Goal: Task Accomplishment & Management: Complete application form

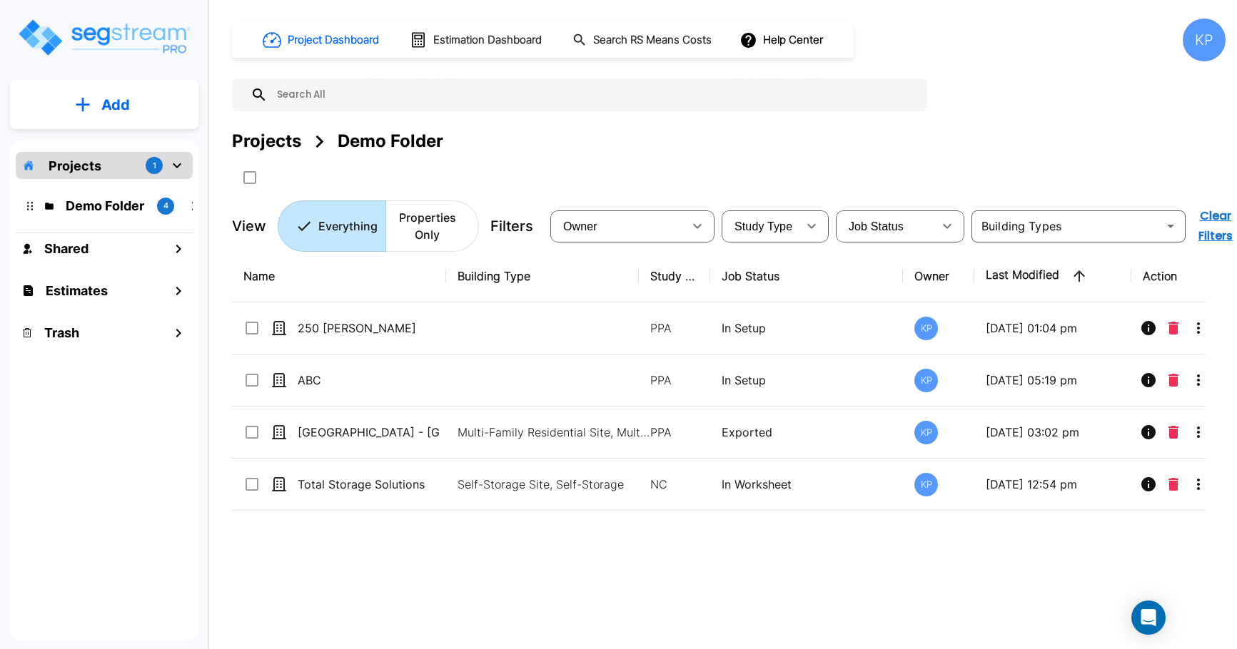
click at [132, 169] on div "Projects 1" at bounding box center [104, 165] width 177 height 27
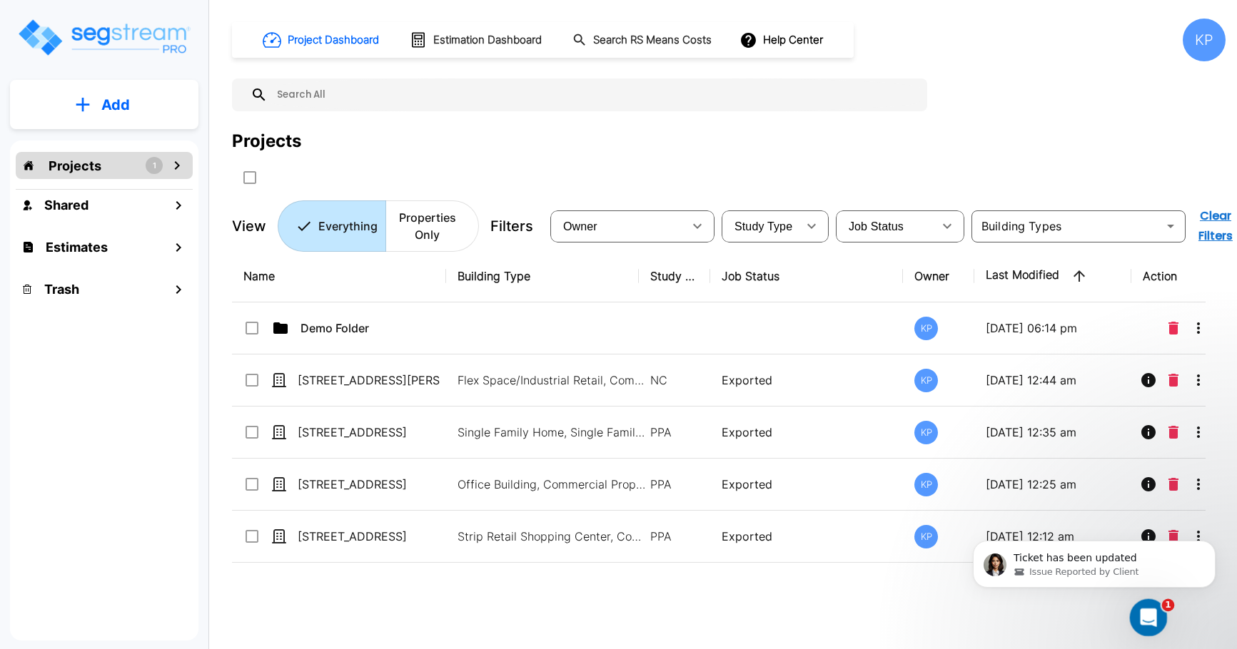
click at [1139, 619] on icon "Open Intercom Messenger" at bounding box center [1146, 616] width 24 height 24
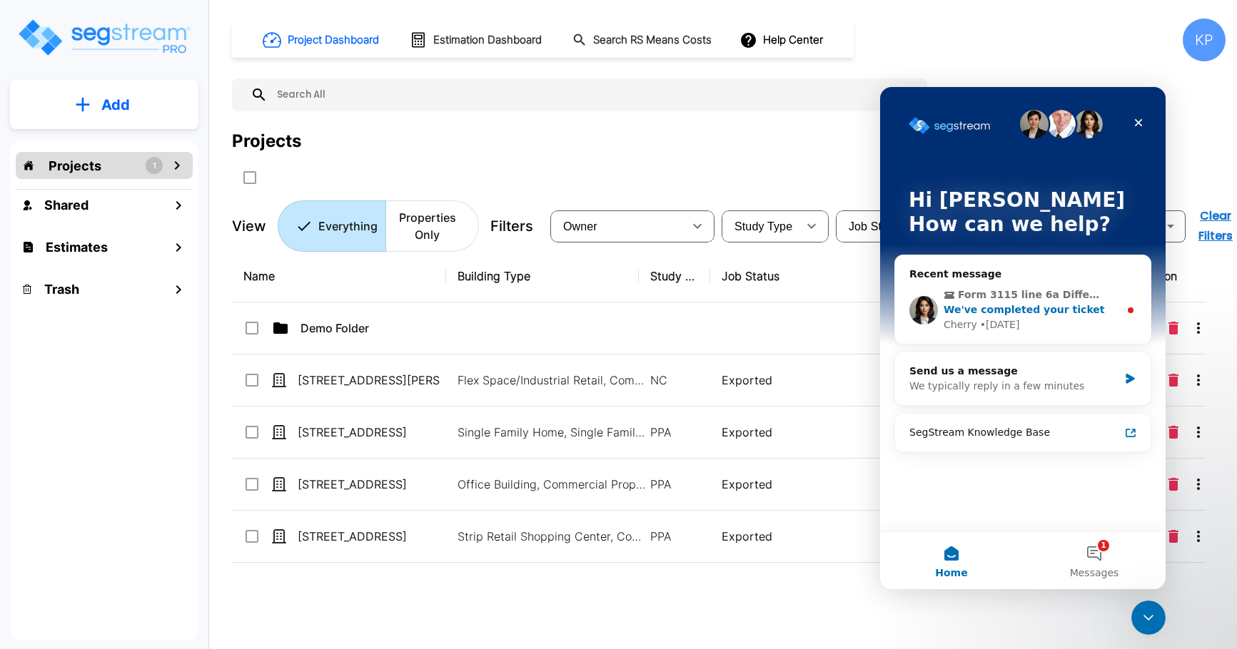
click at [1000, 318] on div "• 5d ago" at bounding box center [1000, 325] width 40 height 15
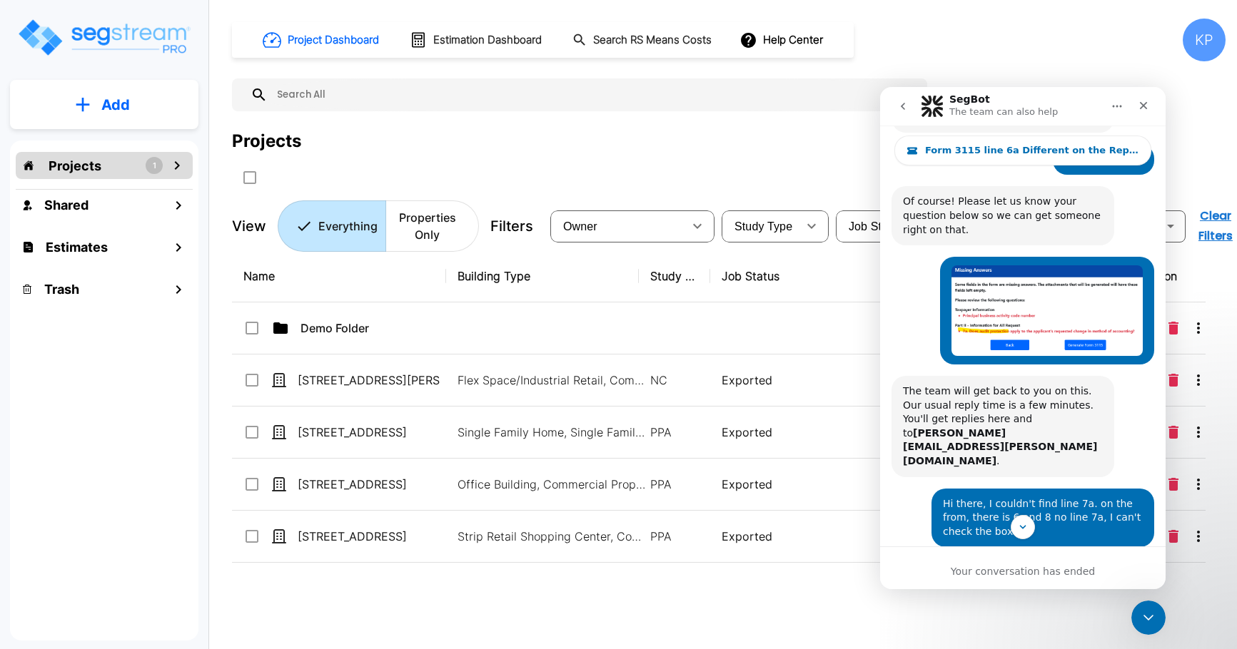
scroll to position [423, 0]
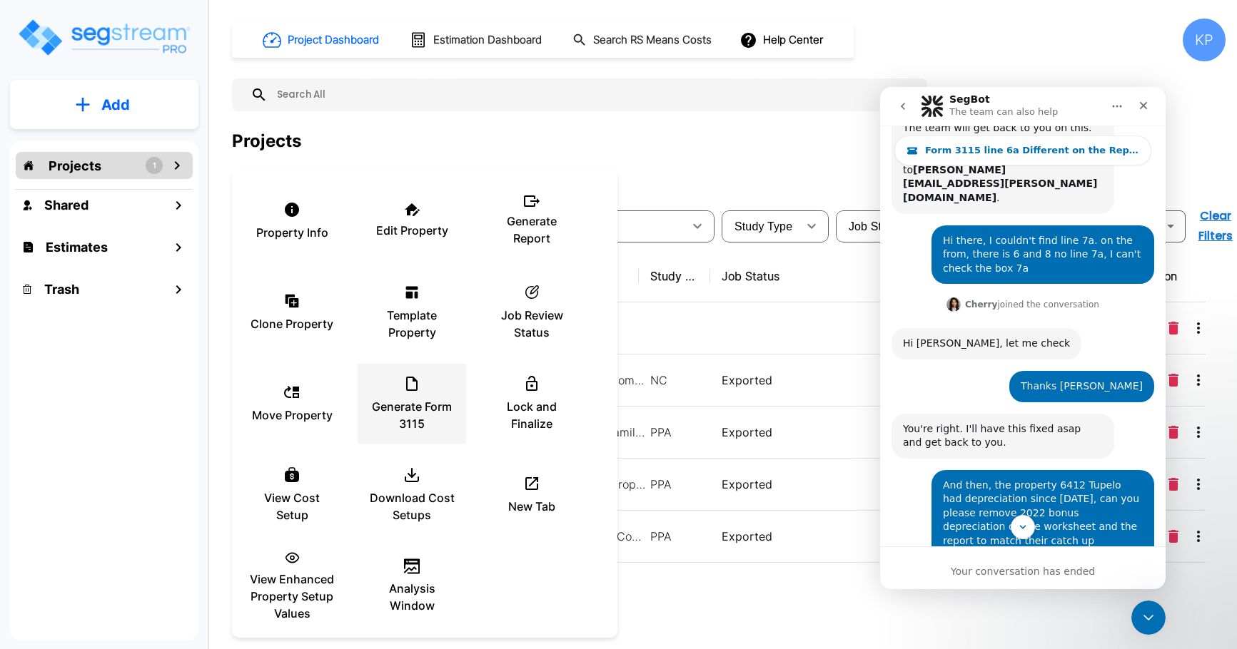
click at [399, 409] on p "Generate Form 3115" at bounding box center [412, 415] width 86 height 34
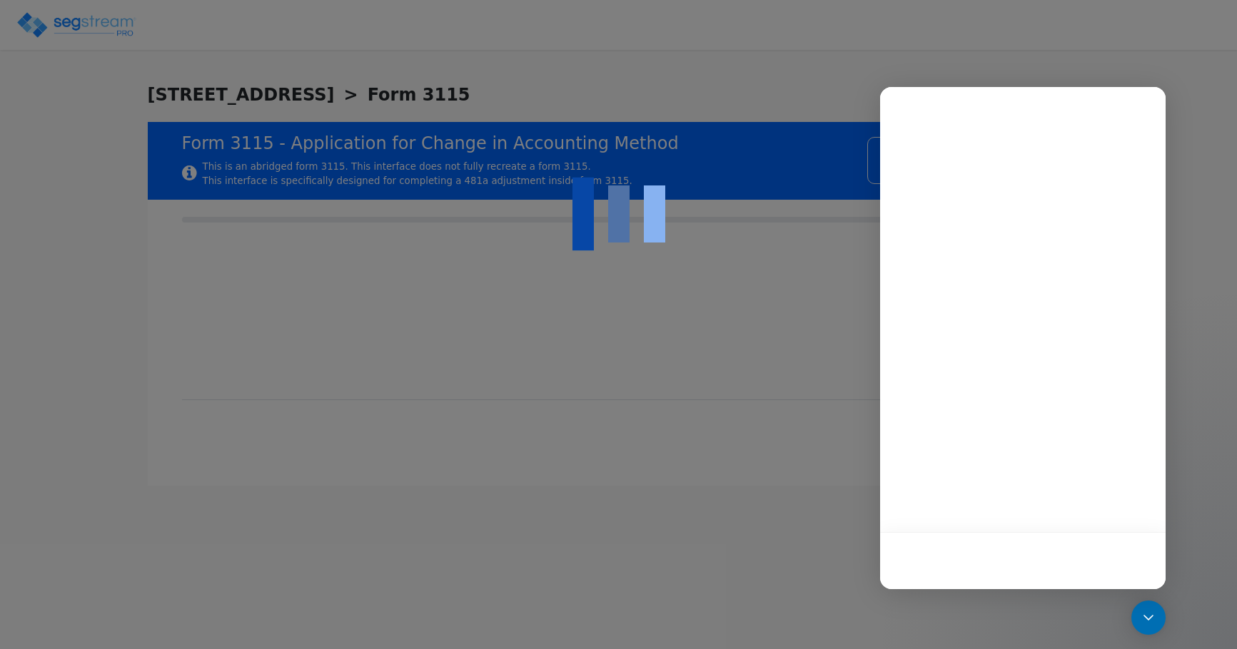
checkbox input "true"
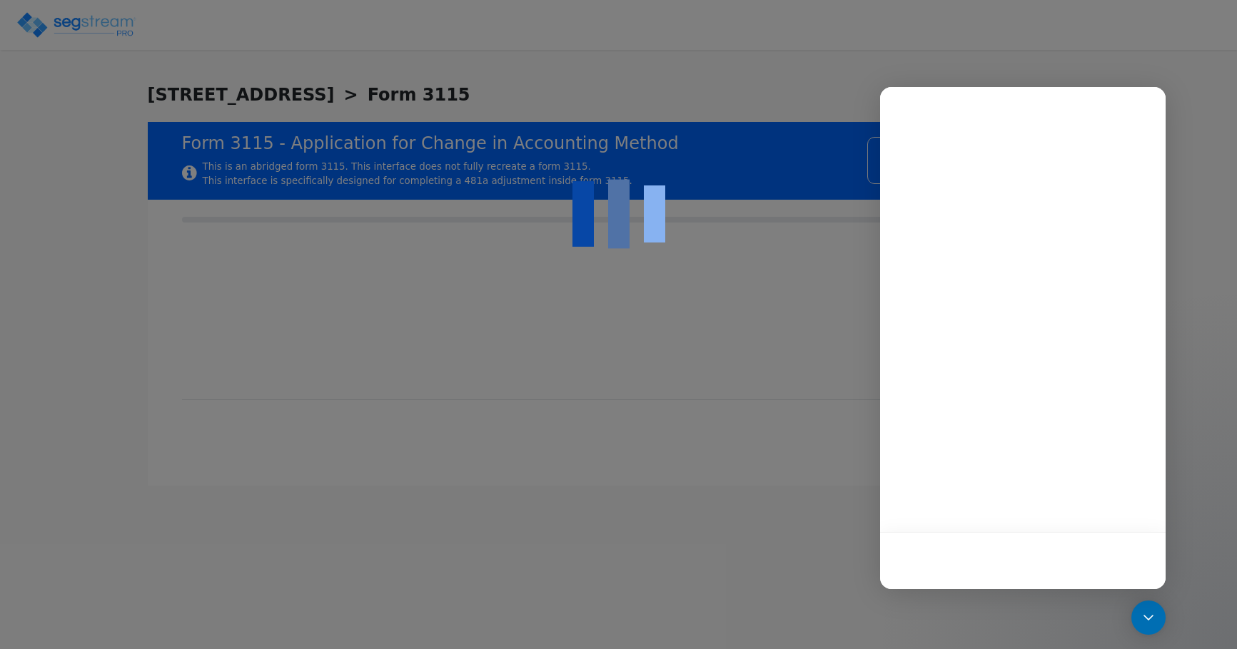
checkbox input "true"
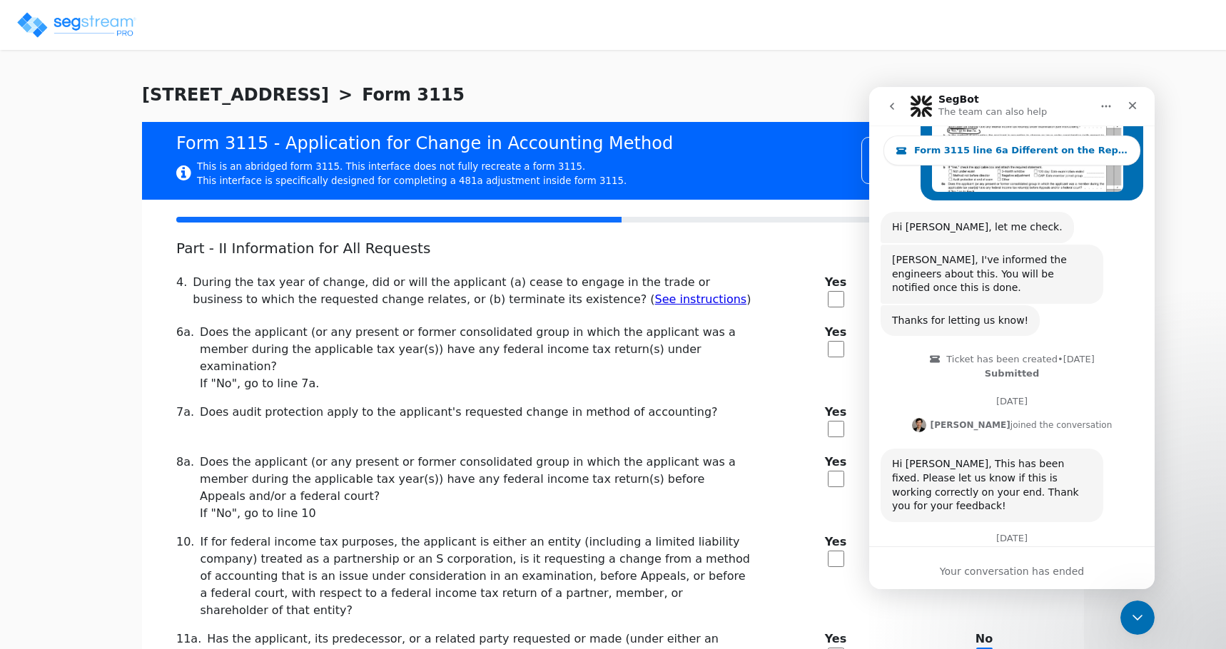
scroll to position [1727, 0]
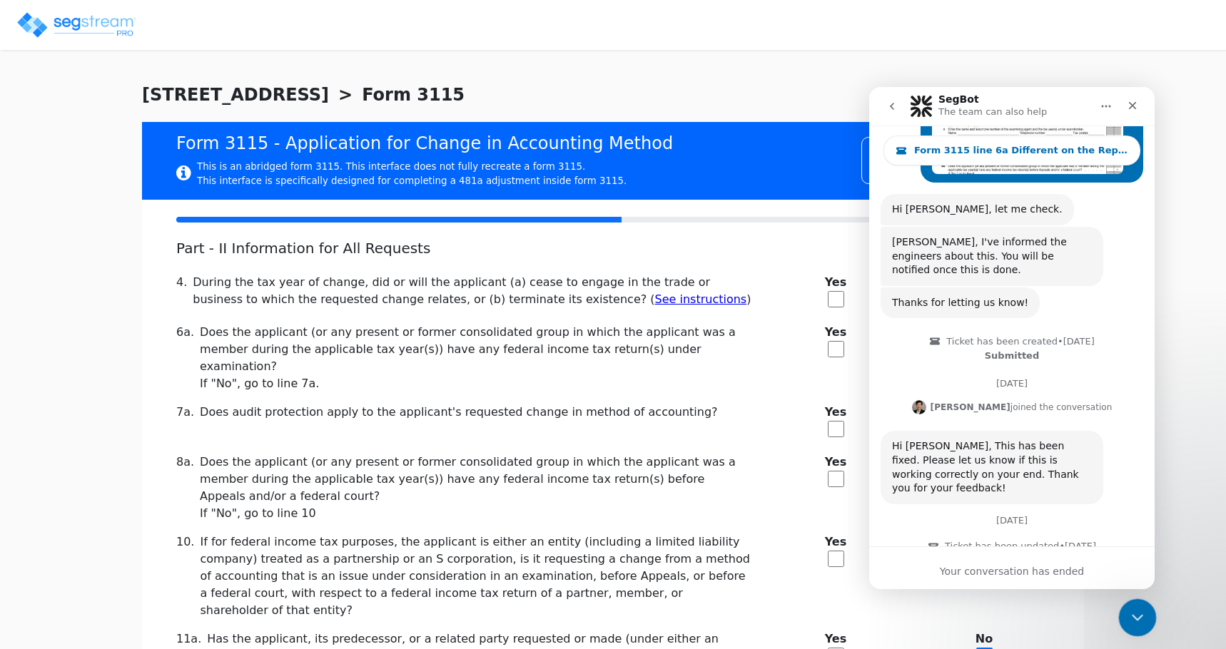
click at [1135, 610] on icon "Close Intercom Messenger" at bounding box center [1135, 615] width 17 height 17
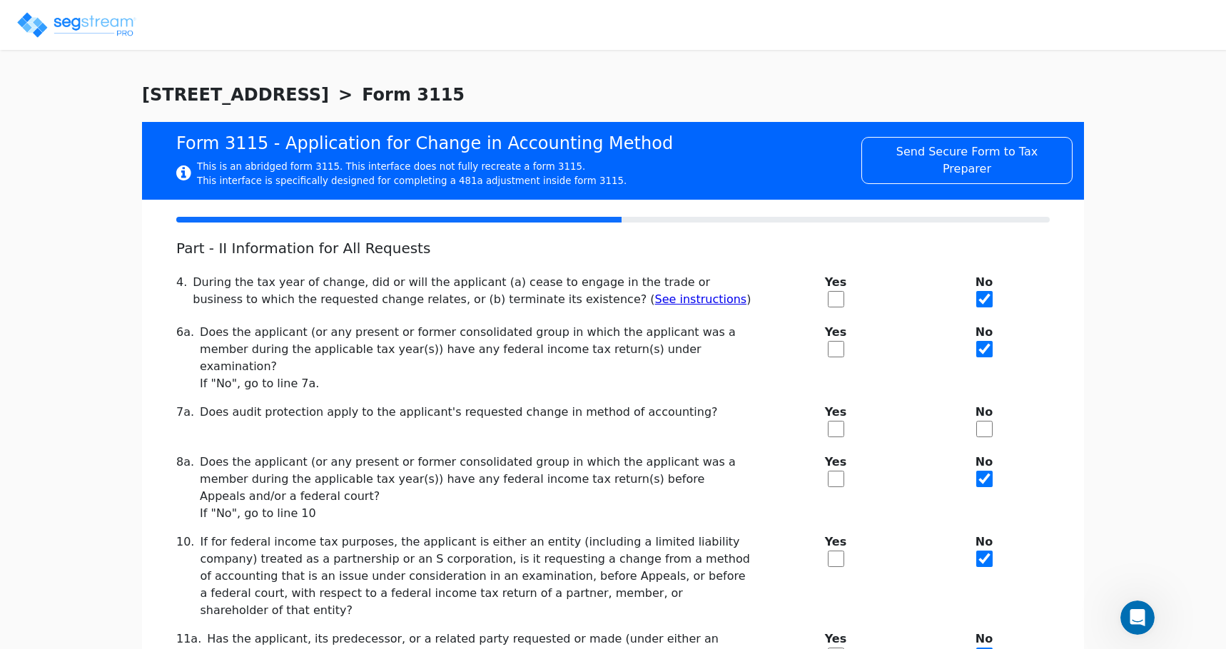
click at [990, 421] on input "checkbox" at bounding box center [984, 429] width 16 height 16
checkbox input "true"
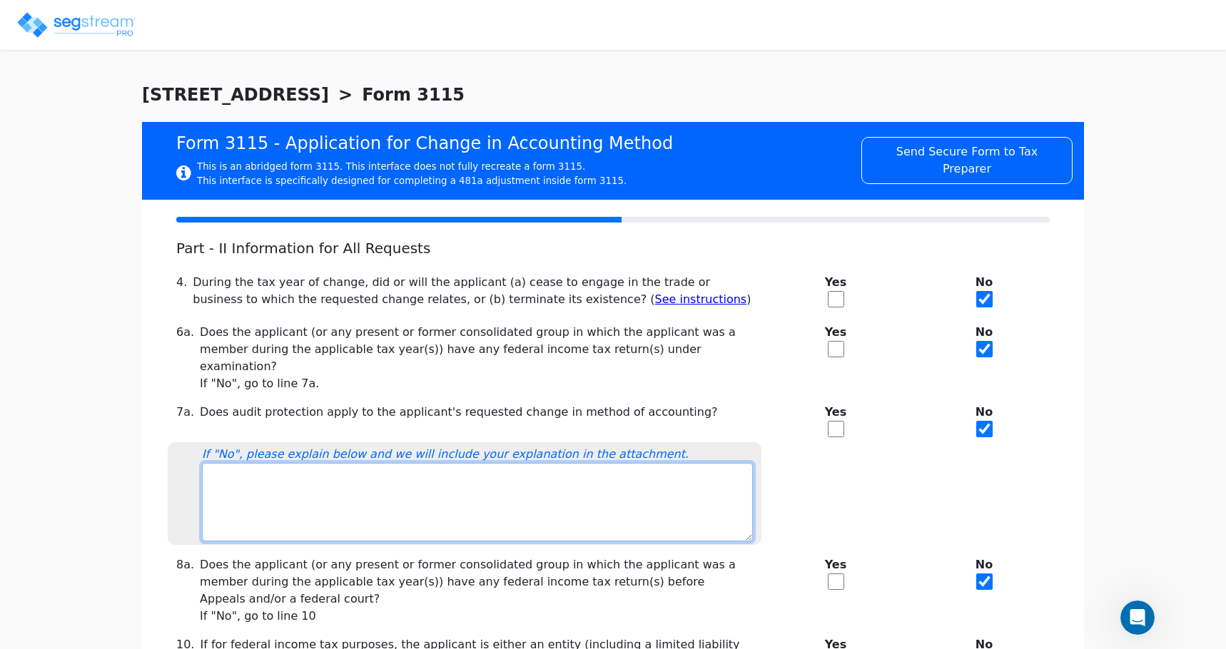
click at [352, 463] on textarea at bounding box center [477, 502] width 551 height 78
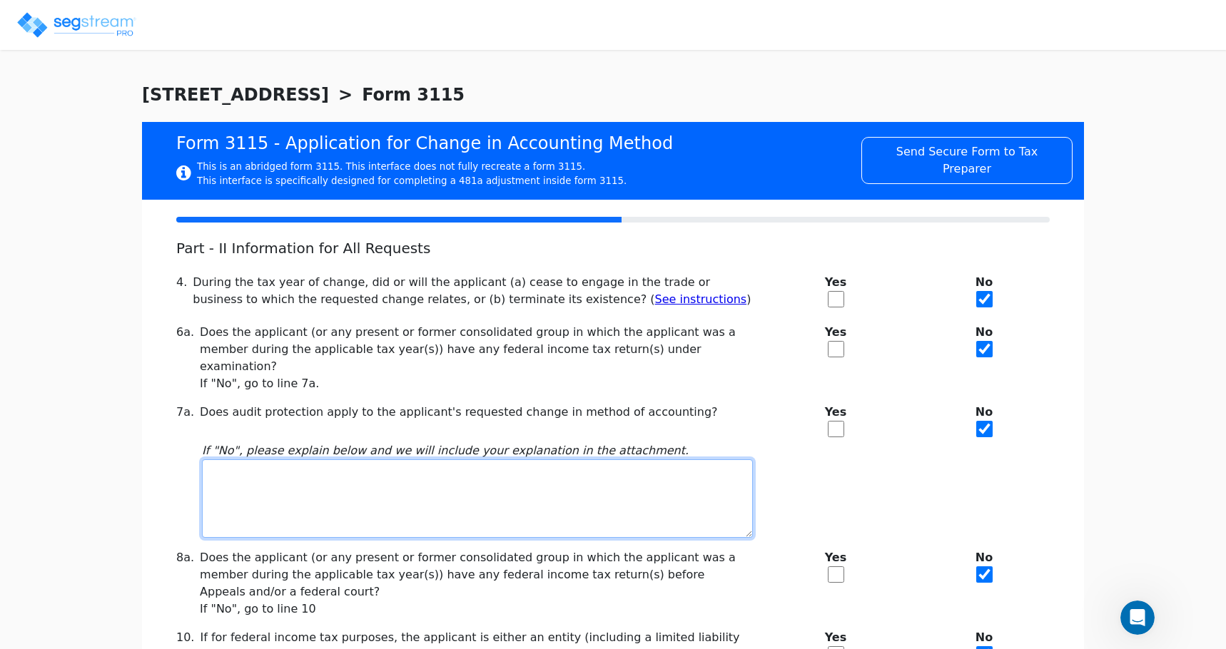
click at [265, 460] on textarea at bounding box center [477, 499] width 551 height 78
type textarea "Not under"
drag, startPoint x: 265, startPoint y: 455, endPoint x: 171, endPoint y: 457, distance: 94.9
click at [171, 457] on div "If "No", please explain below and we will include your explanation in the attac…" at bounding box center [465, 490] width 594 height 96
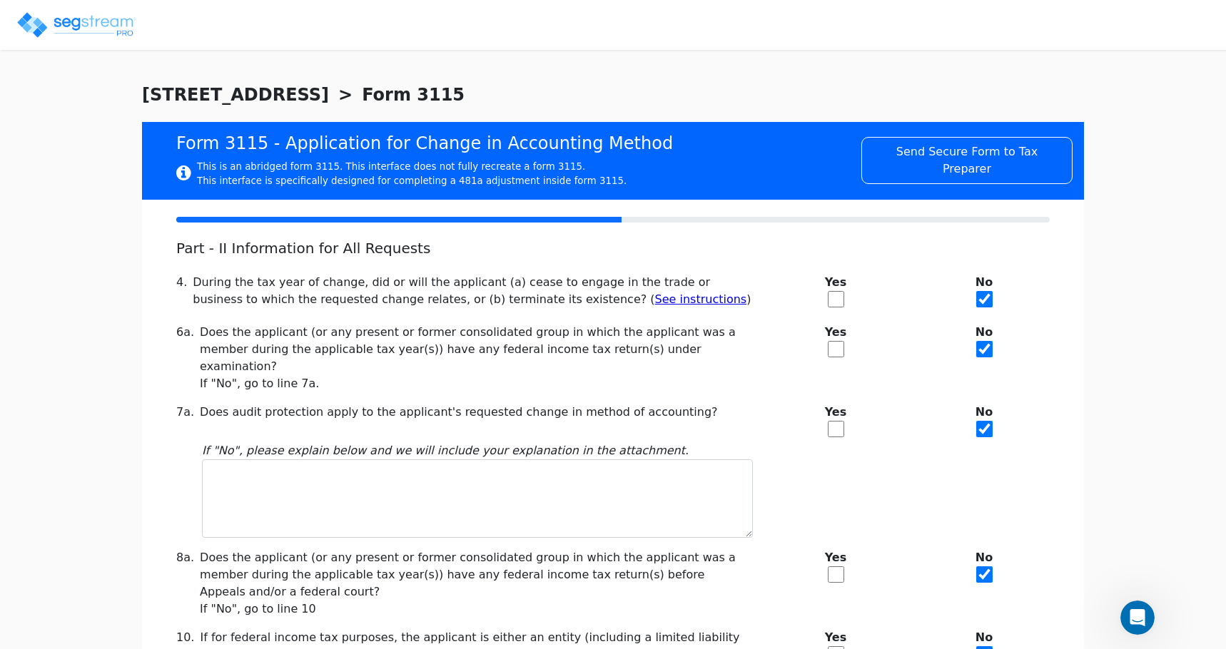
click at [834, 421] on input "checkbox" at bounding box center [836, 429] width 16 height 16
checkbox input "true"
checkbox input "false"
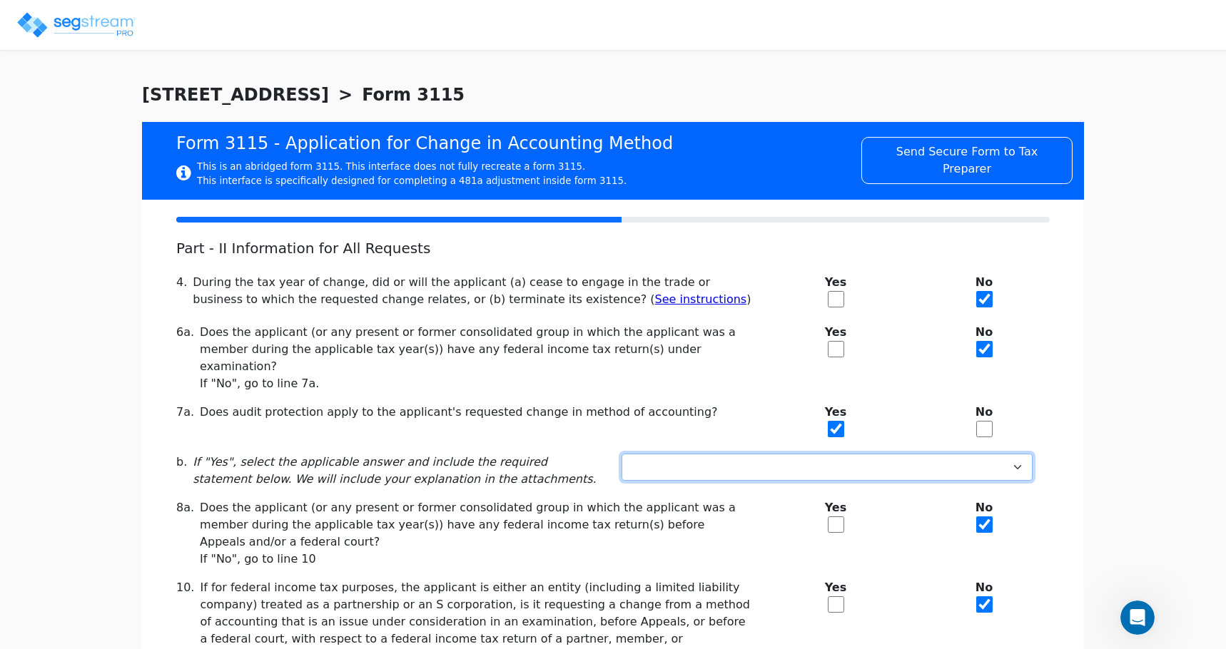
click at [1011, 454] on select "Not under exam Method not before director Audit protection at end of exam 3-mon…" at bounding box center [826, 467] width 411 height 27
select select "Not under exam"
click at [621, 454] on select "Not under exam Method not before director Audit protection at end of exam 3-mon…" at bounding box center [826, 467] width 411 height 27
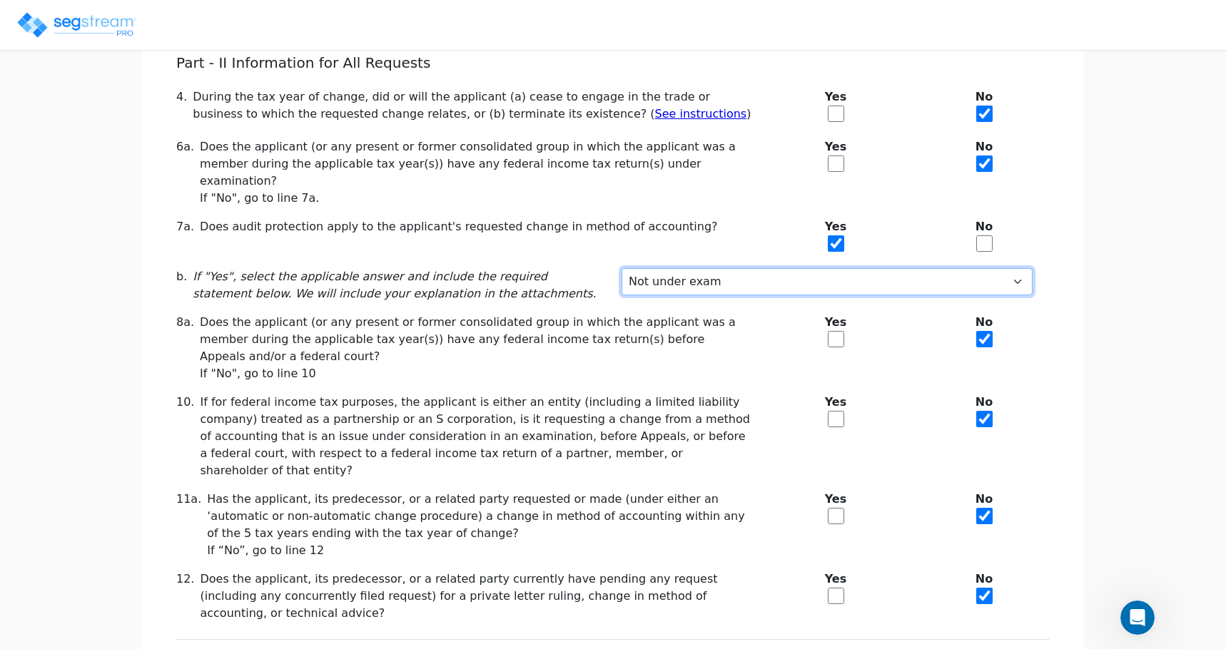
scroll to position [243, 0]
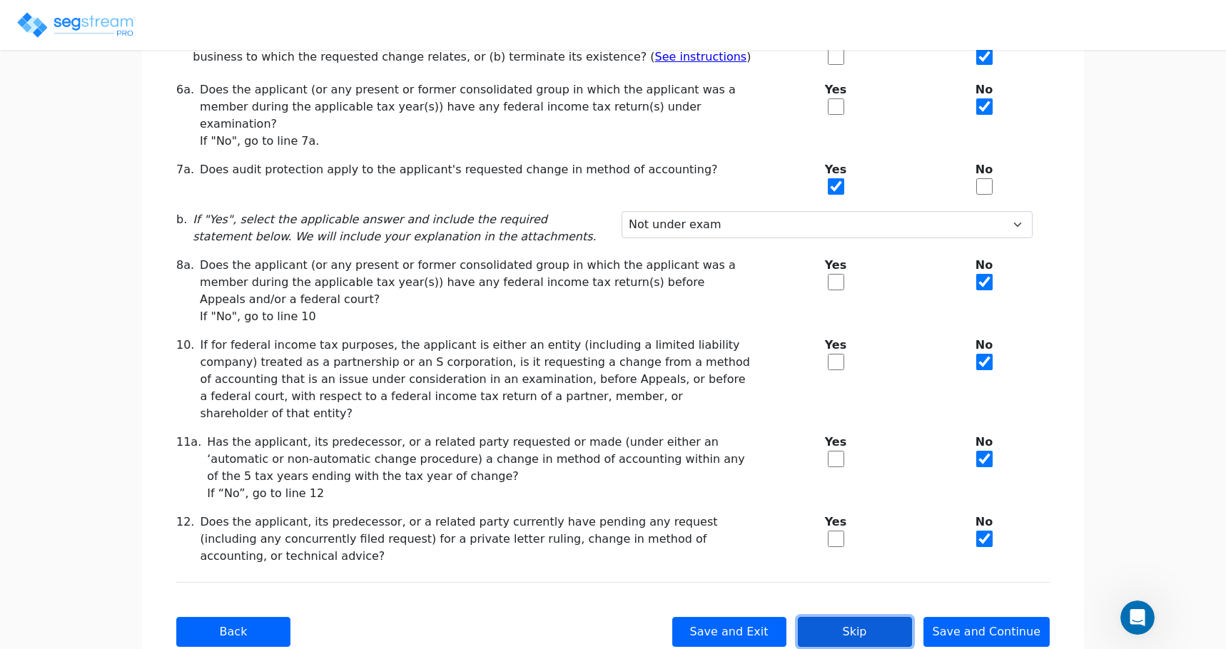
click at [882, 617] on button "Skip" at bounding box center [855, 632] width 114 height 30
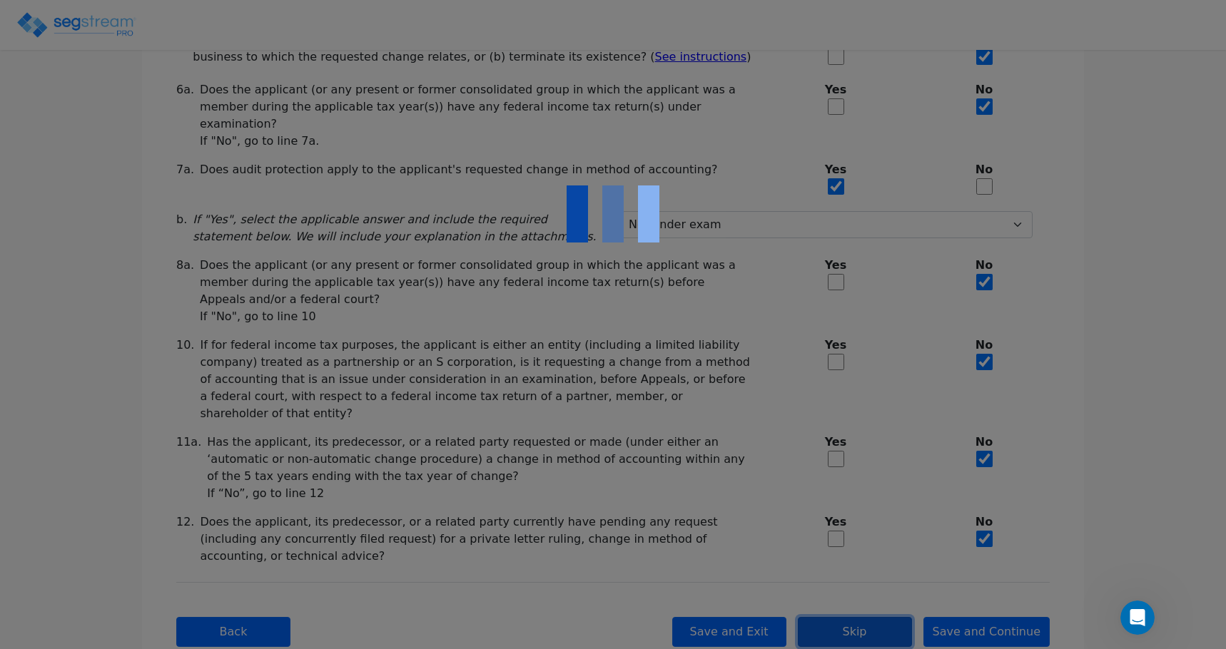
select select "Cash"
checkbox input "true"
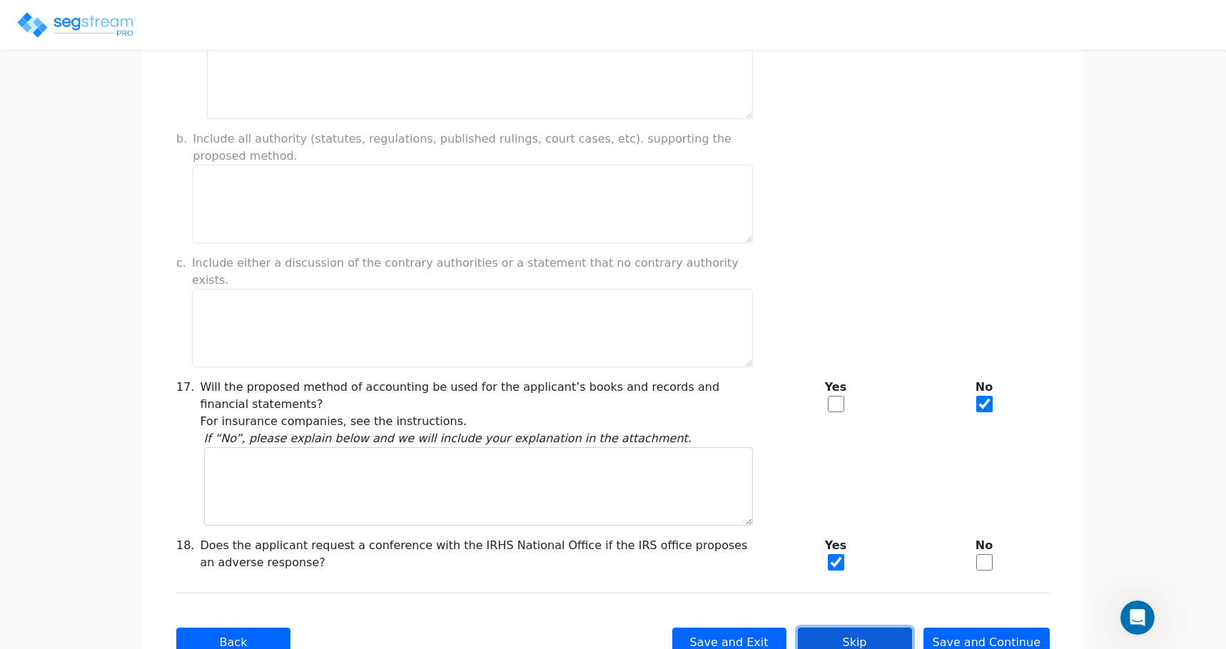
scroll to position [1140, 0]
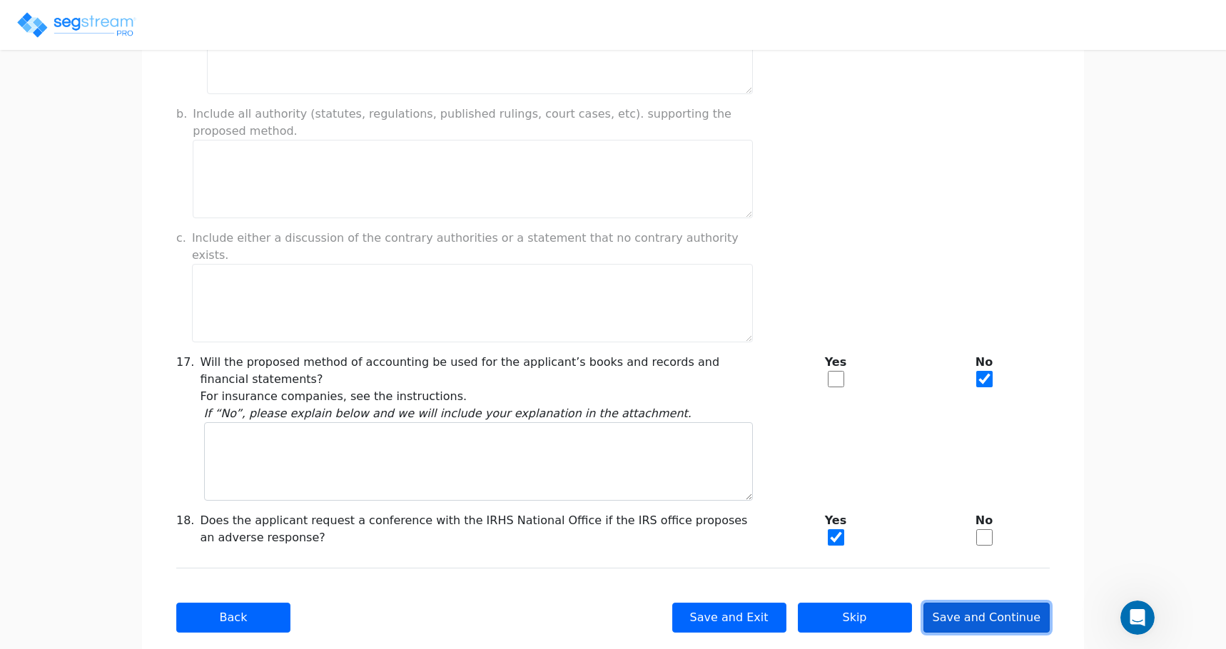
click at [975, 603] on button "Save and Continue" at bounding box center [986, 618] width 127 height 30
type input "-287,471.16"
checkbox input "true"
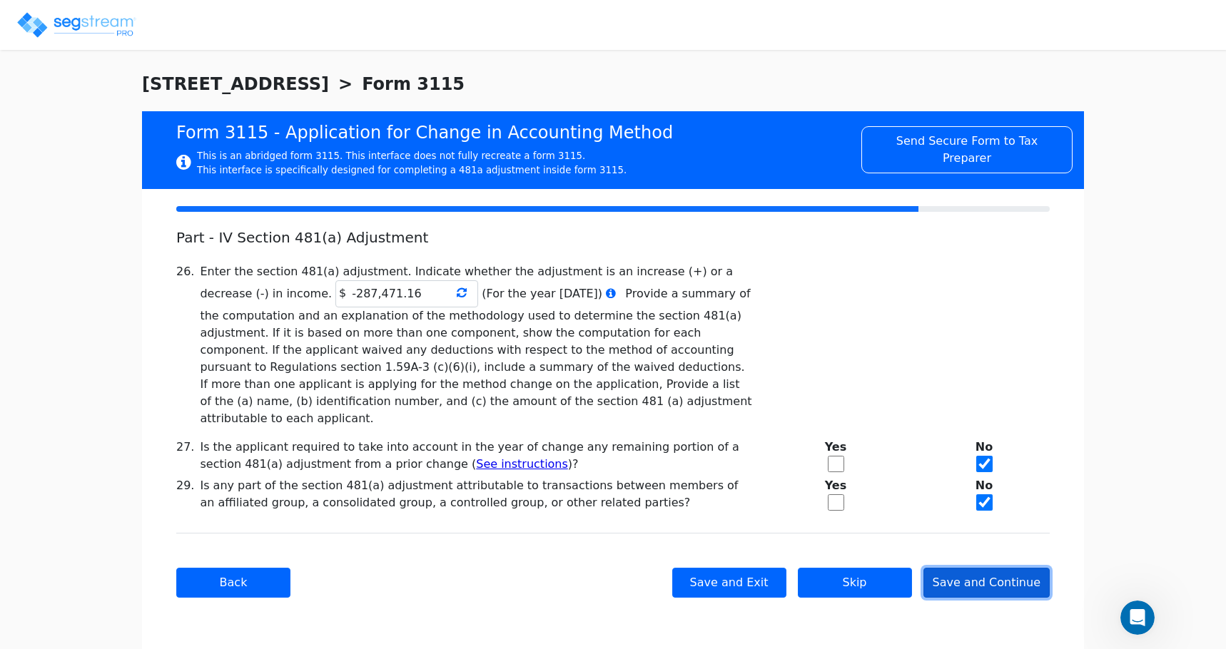
scroll to position [0, 0]
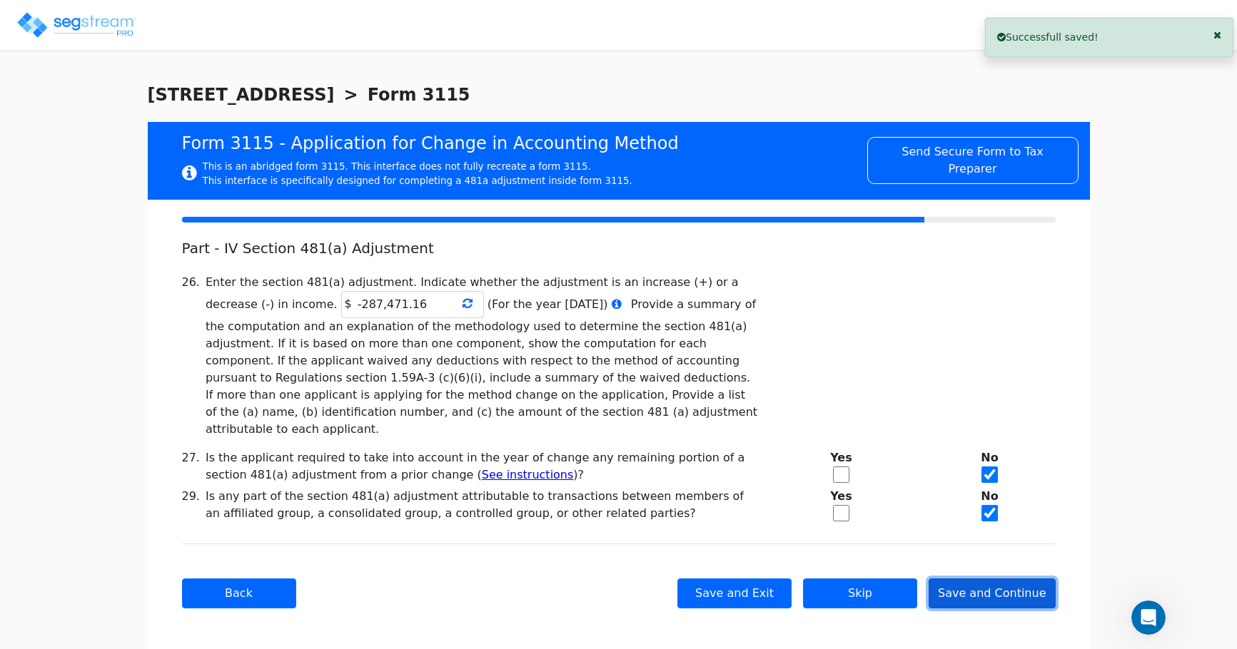
click at [975, 585] on button "Save and Continue" at bounding box center [991, 594] width 127 height 30
checkbox input "true"
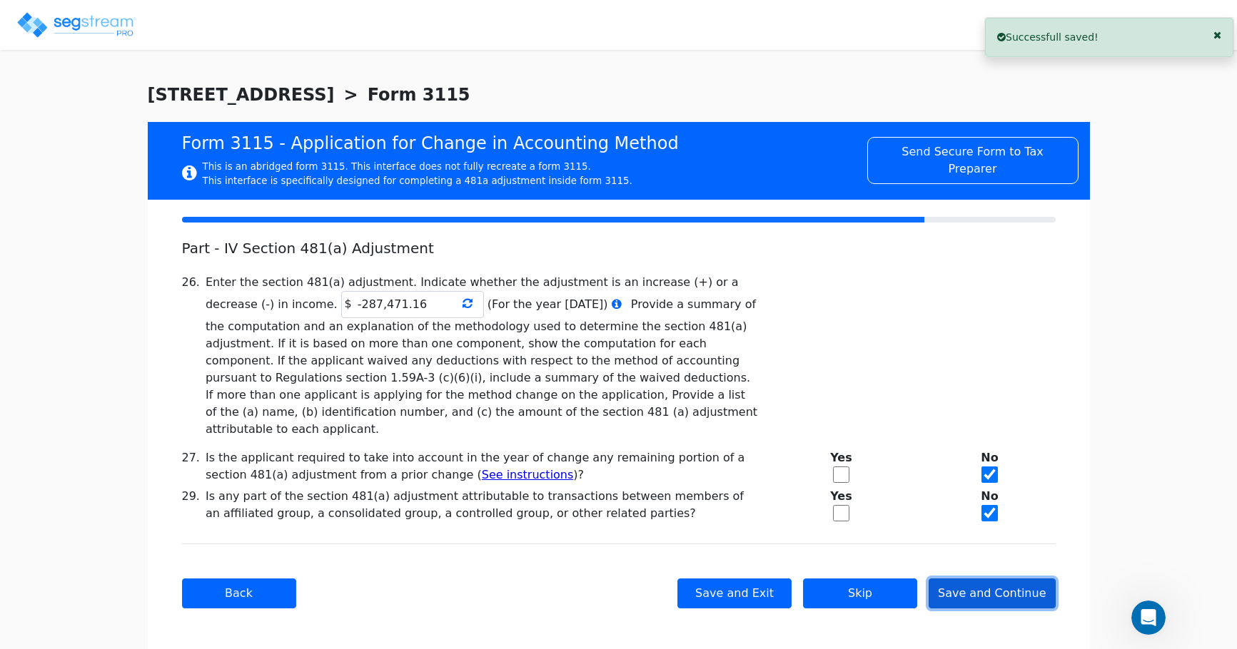
checkbox input "true"
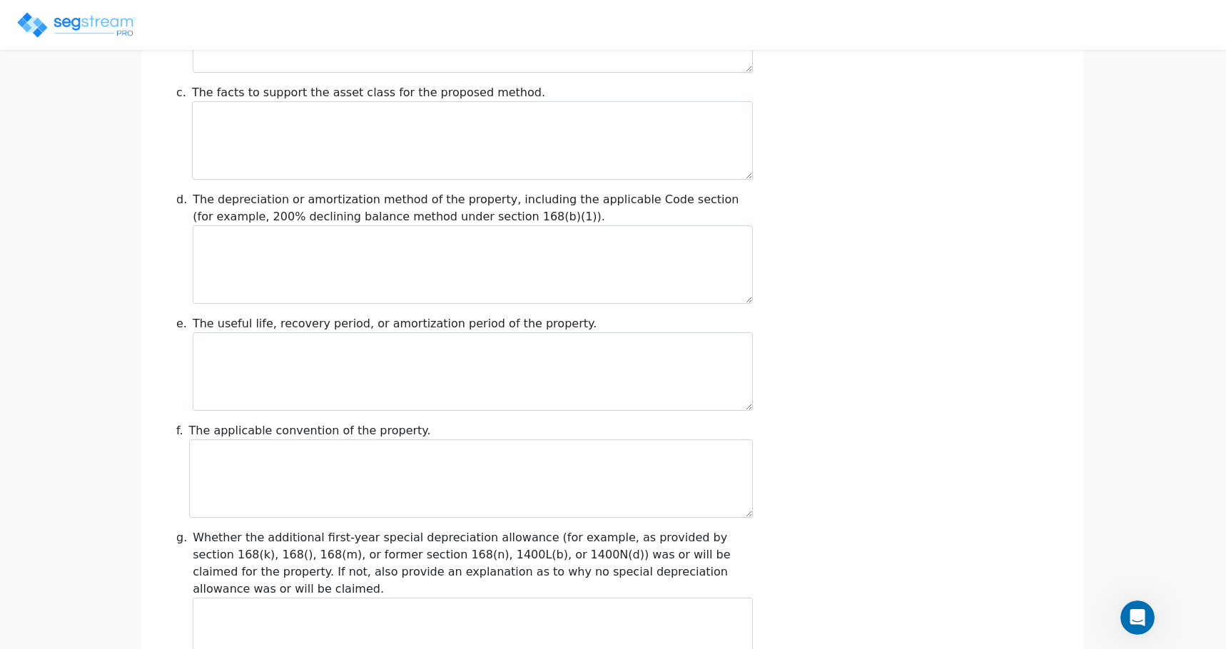
scroll to position [1603, 0]
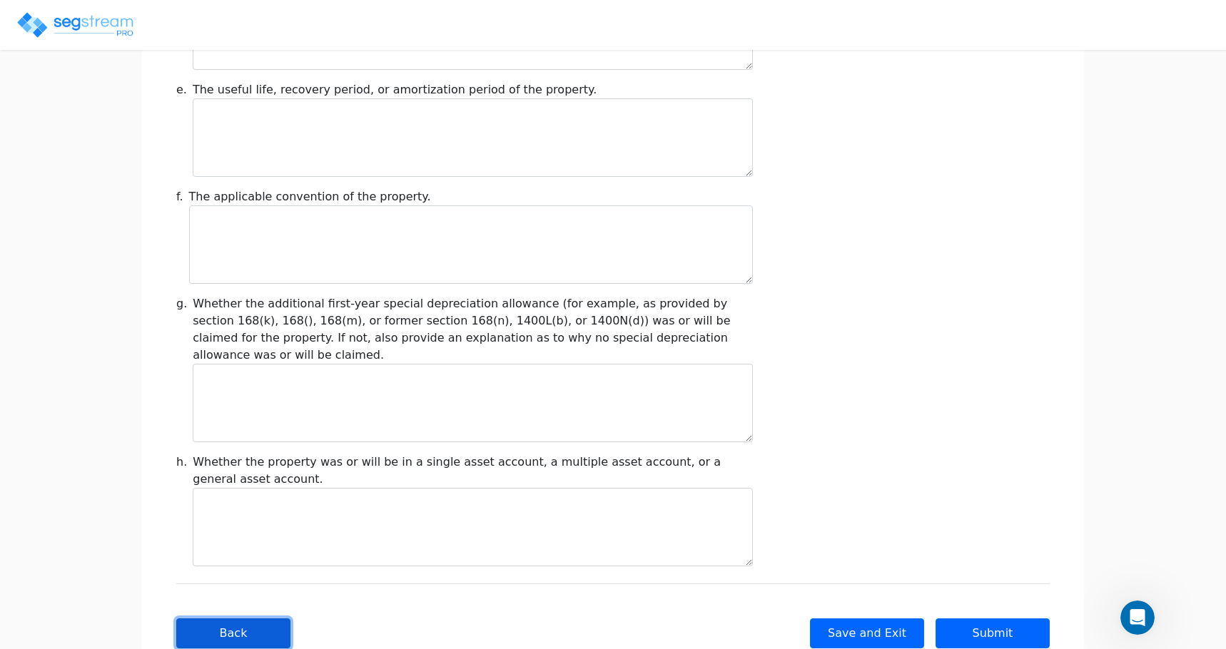
click at [240, 619] on button "Back" at bounding box center [233, 634] width 114 height 30
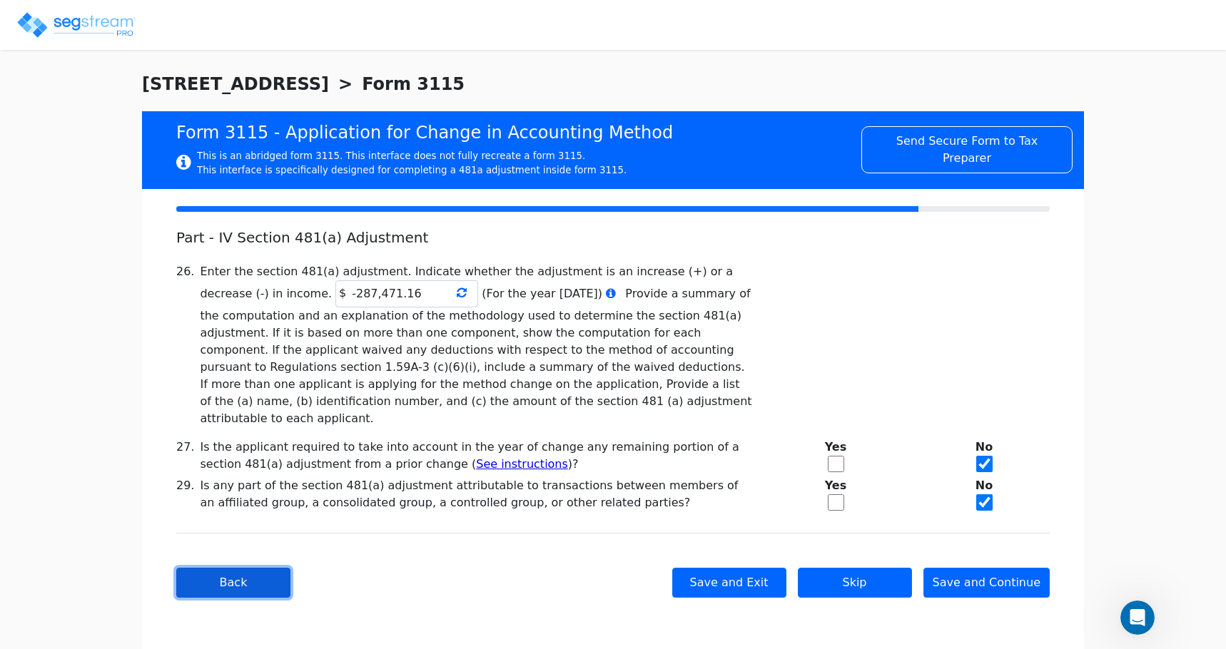
scroll to position [0, 0]
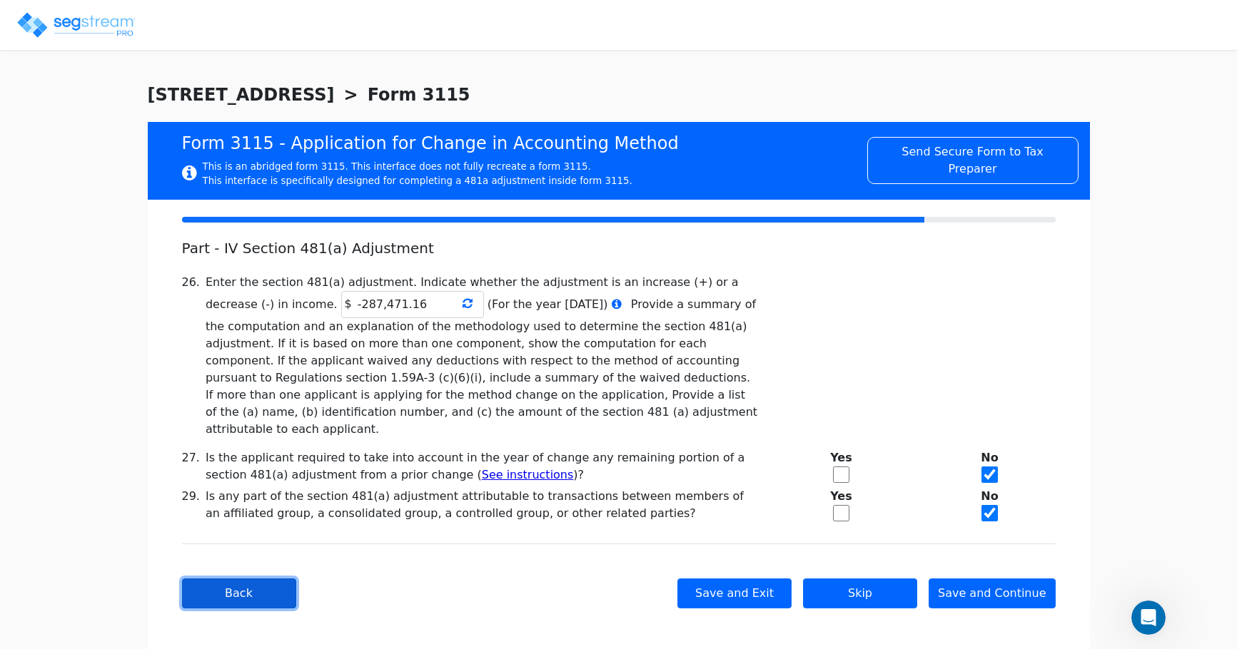
click at [240, 583] on button "Back" at bounding box center [239, 594] width 114 height 30
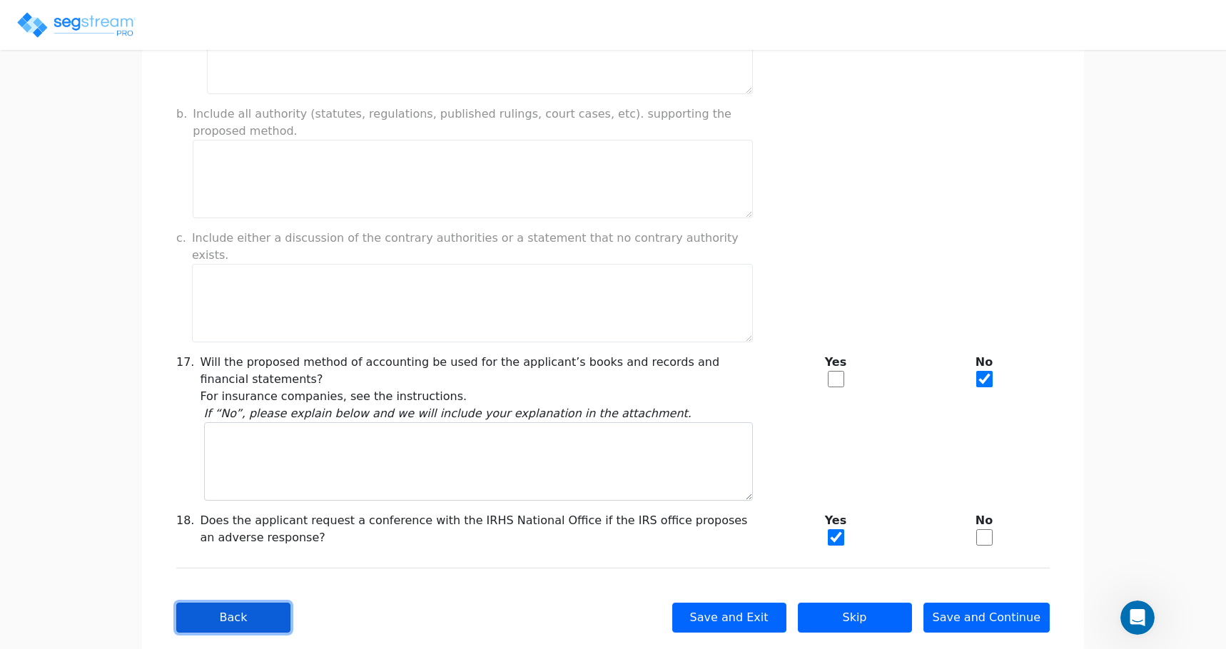
click at [248, 603] on button "Back" at bounding box center [233, 618] width 114 height 30
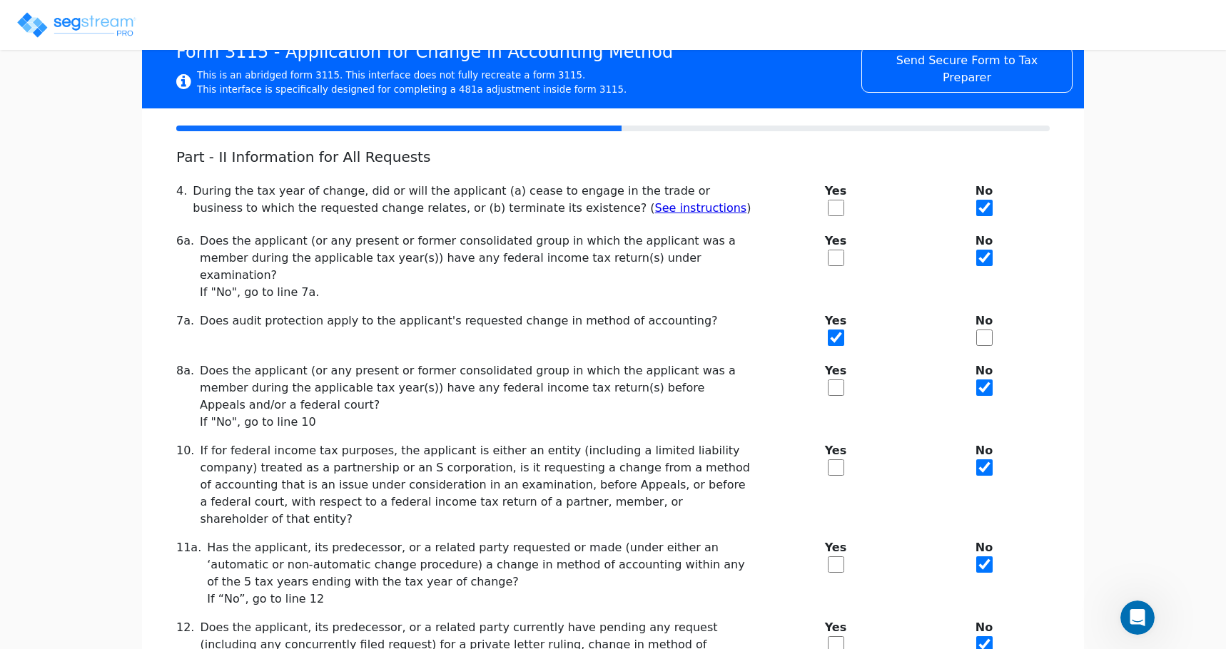
scroll to position [197, 0]
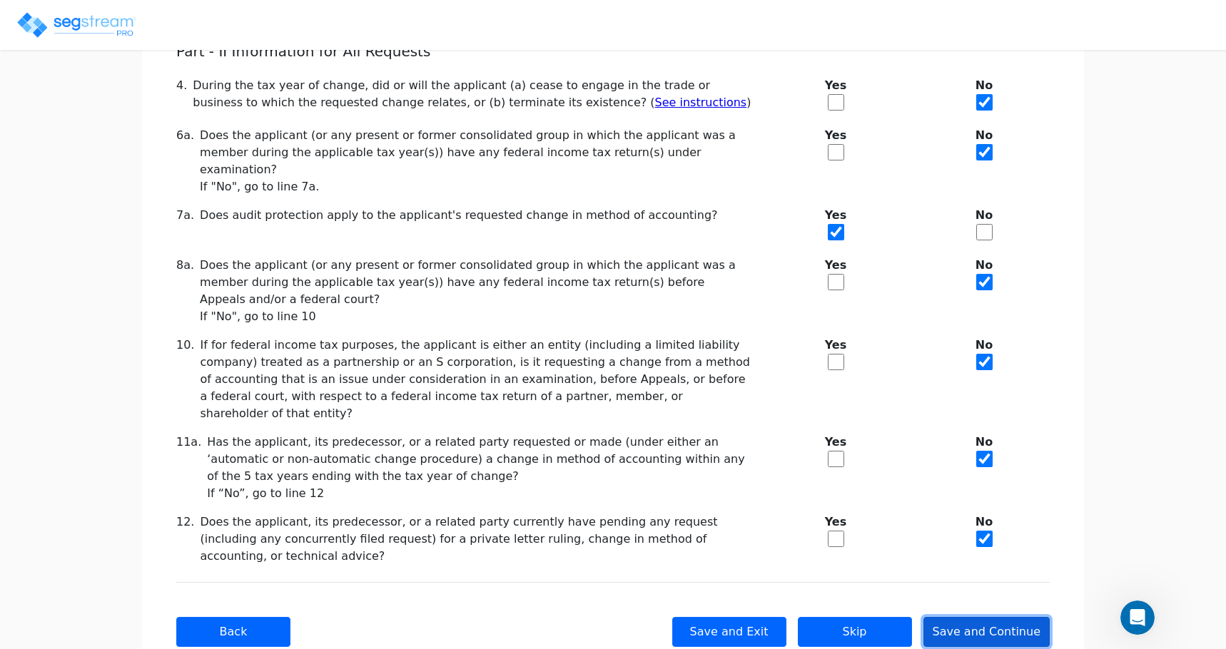
click at [1020, 617] on button "Save and Continue" at bounding box center [986, 632] width 127 height 30
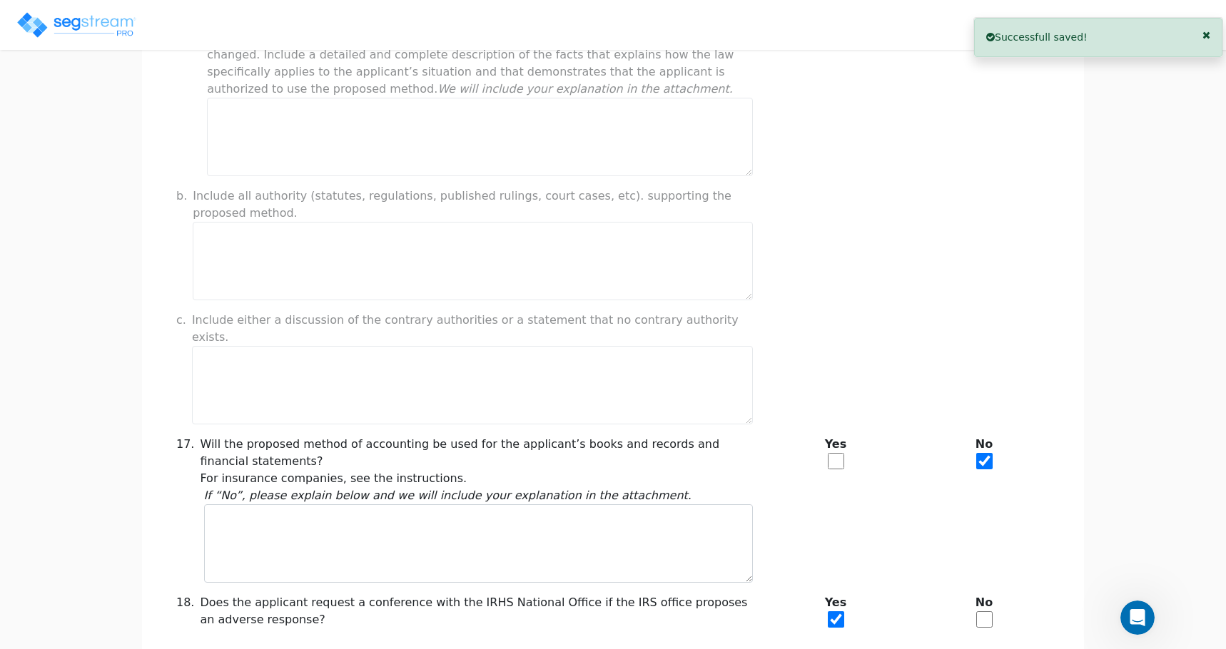
scroll to position [1140, 0]
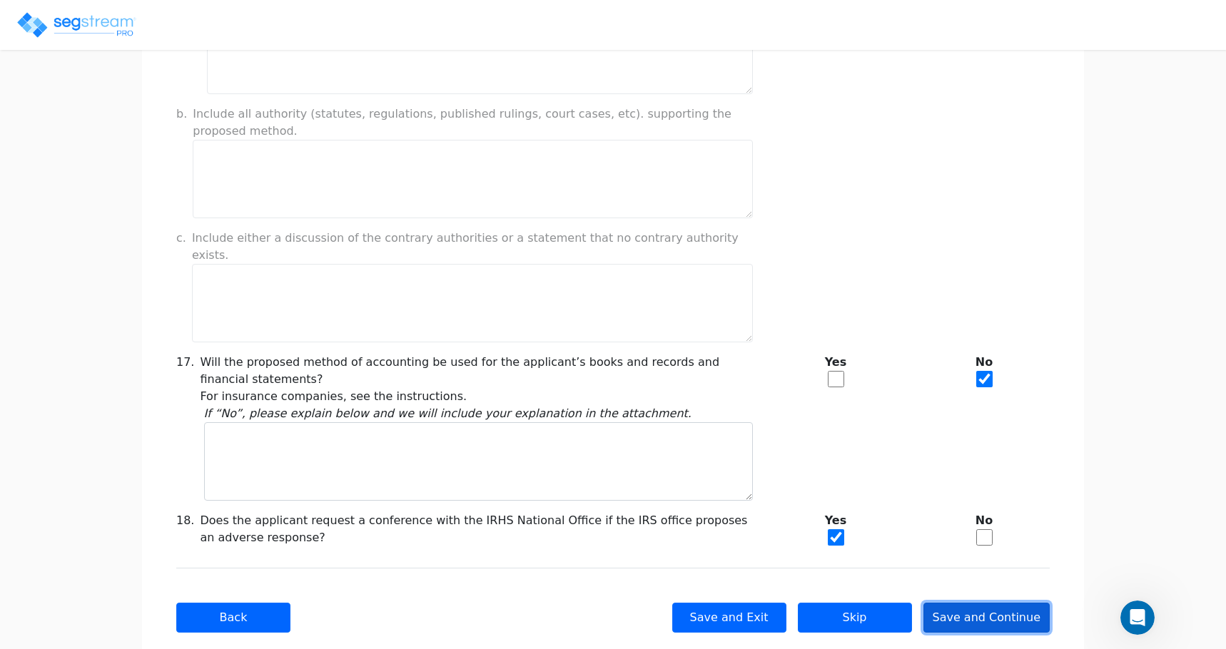
click at [991, 603] on button "Save and Continue" at bounding box center [986, 618] width 127 height 30
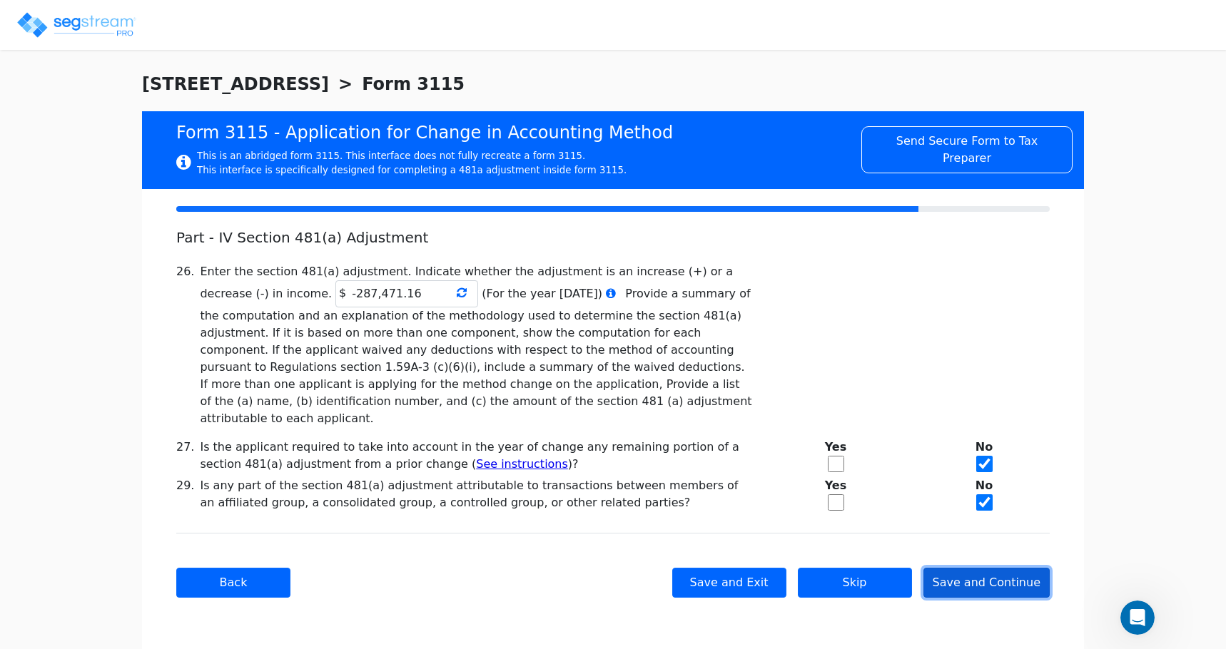
scroll to position [0, 0]
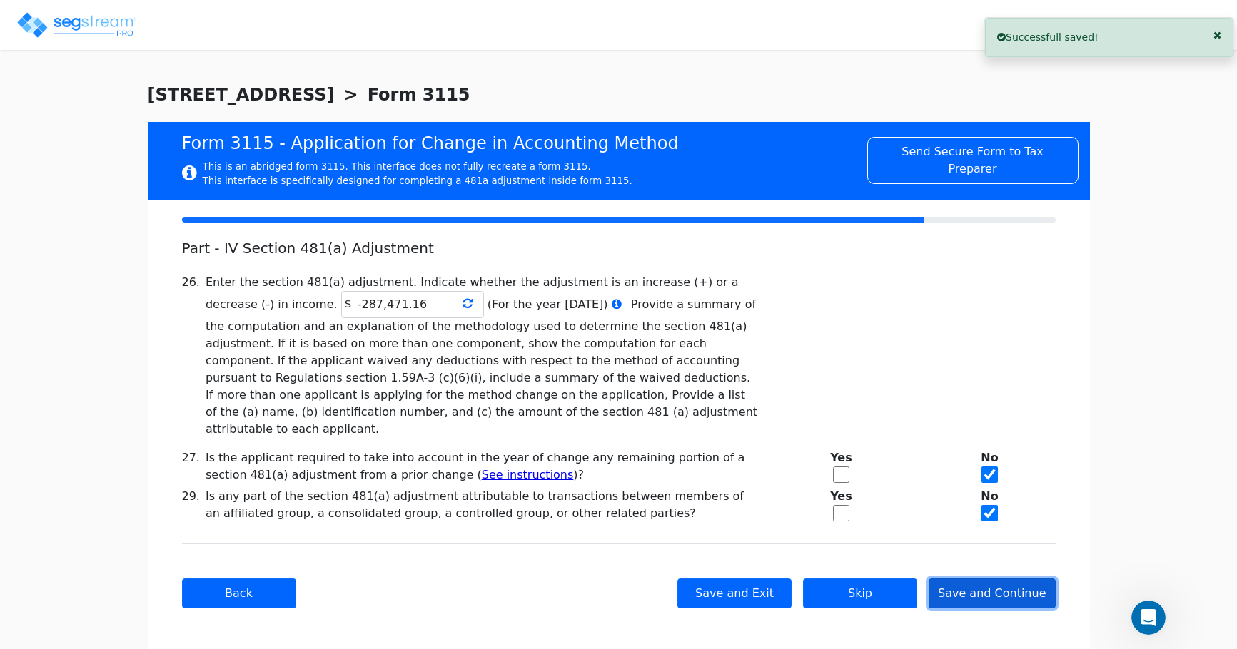
click at [991, 579] on button "Save and Continue" at bounding box center [991, 594] width 127 height 30
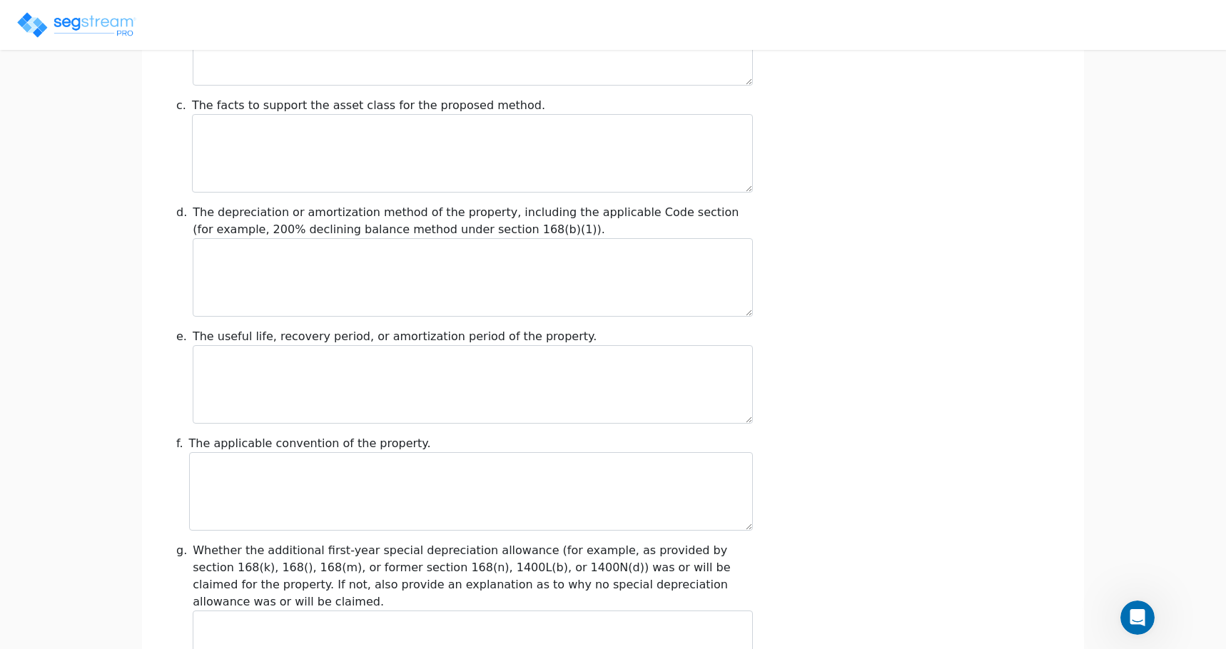
scroll to position [1603, 0]
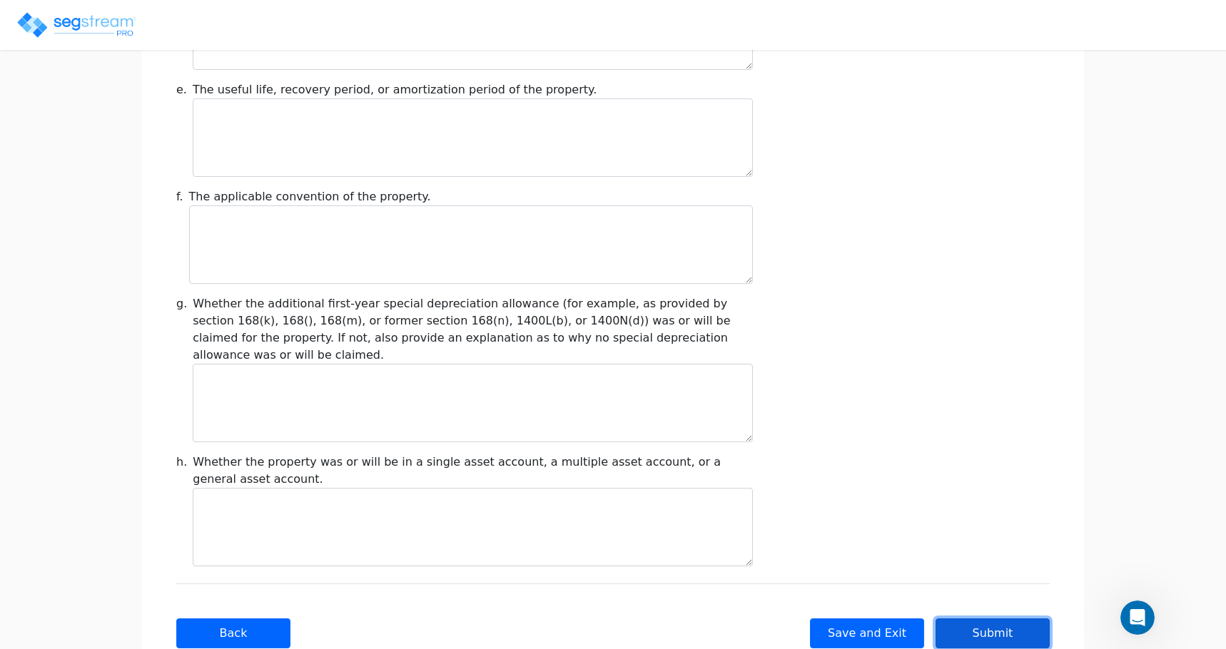
click at [997, 619] on button "Submit" at bounding box center [992, 634] width 114 height 30
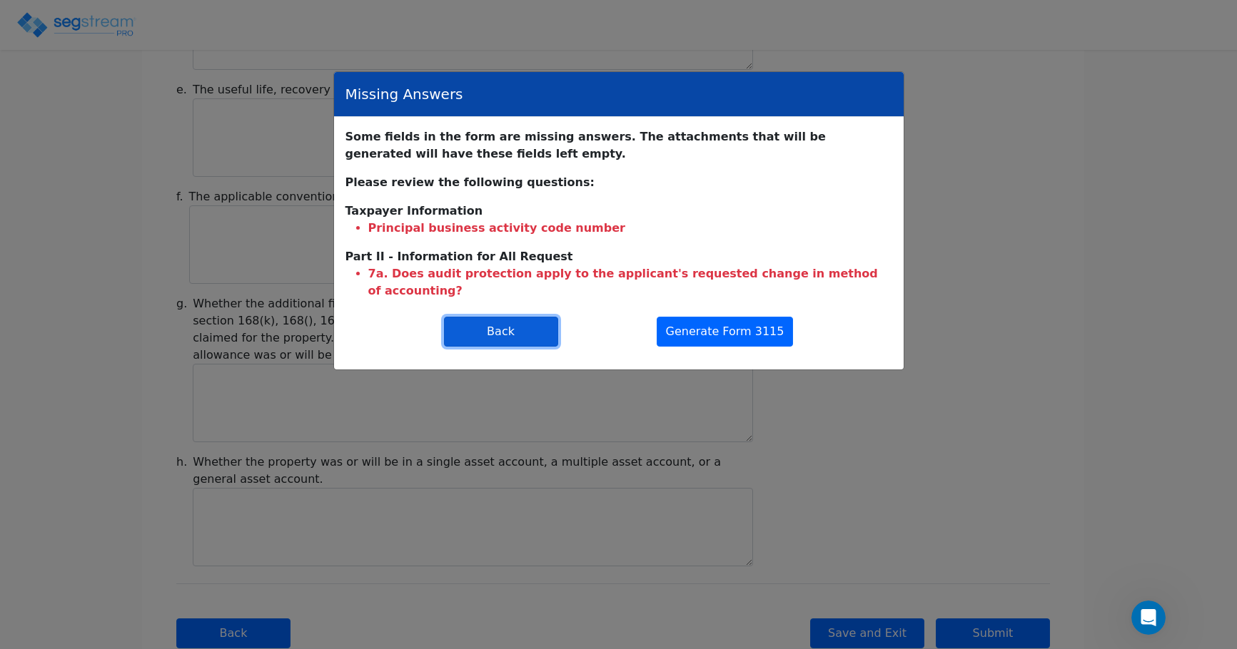
click at [517, 317] on button "Back" at bounding box center [501, 332] width 114 height 30
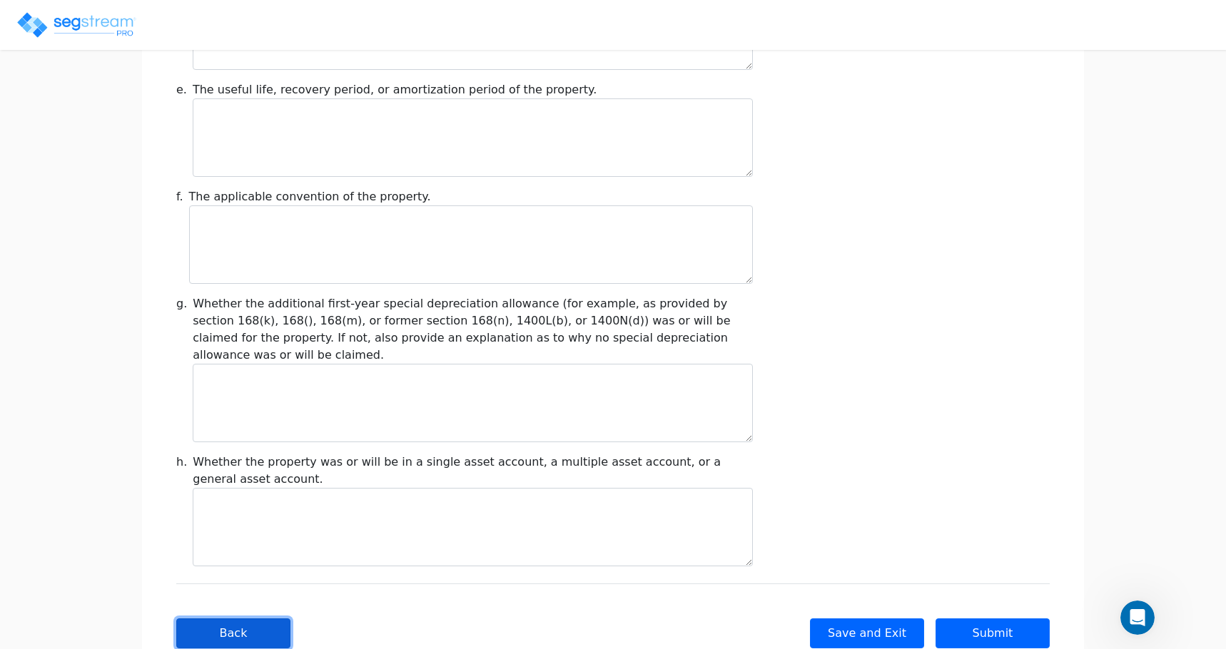
click at [208, 619] on button "Back" at bounding box center [233, 634] width 114 height 30
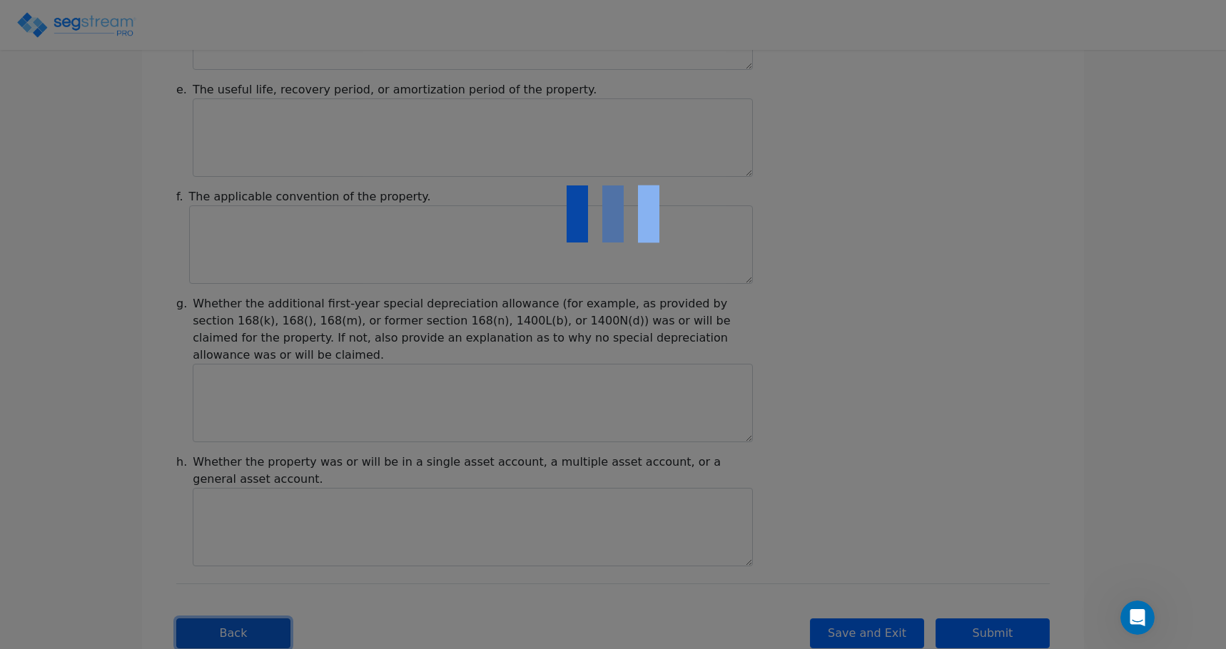
scroll to position [0, 0]
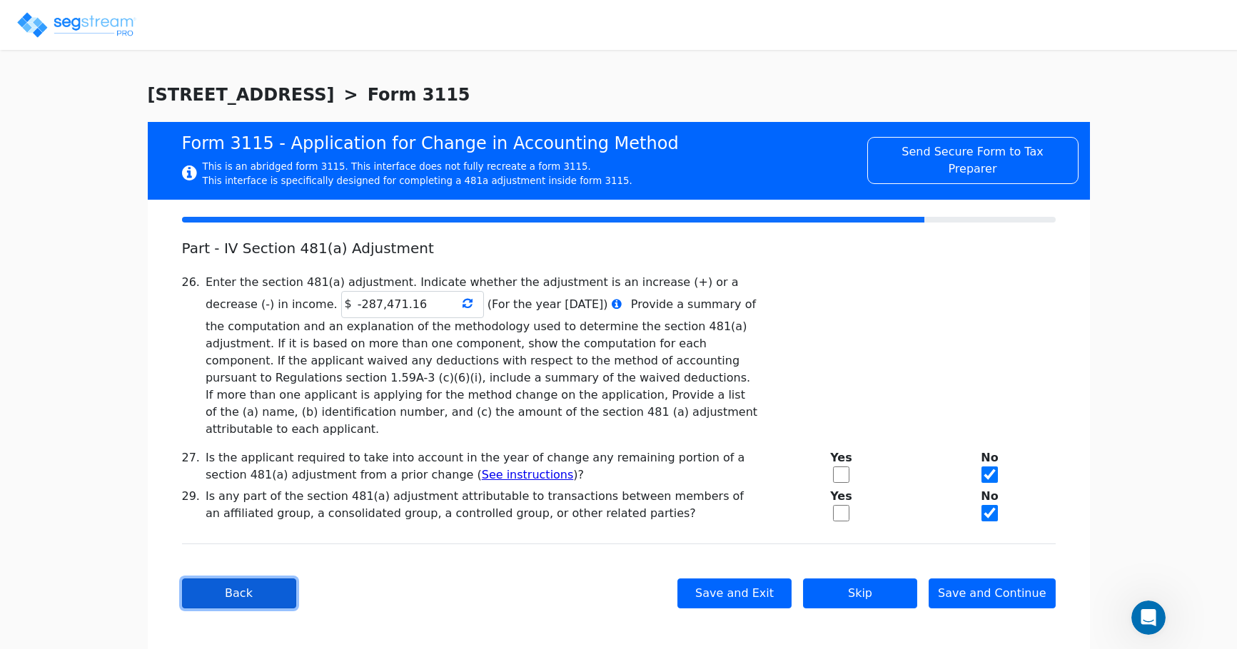
click at [212, 579] on button "Back" at bounding box center [239, 594] width 114 height 30
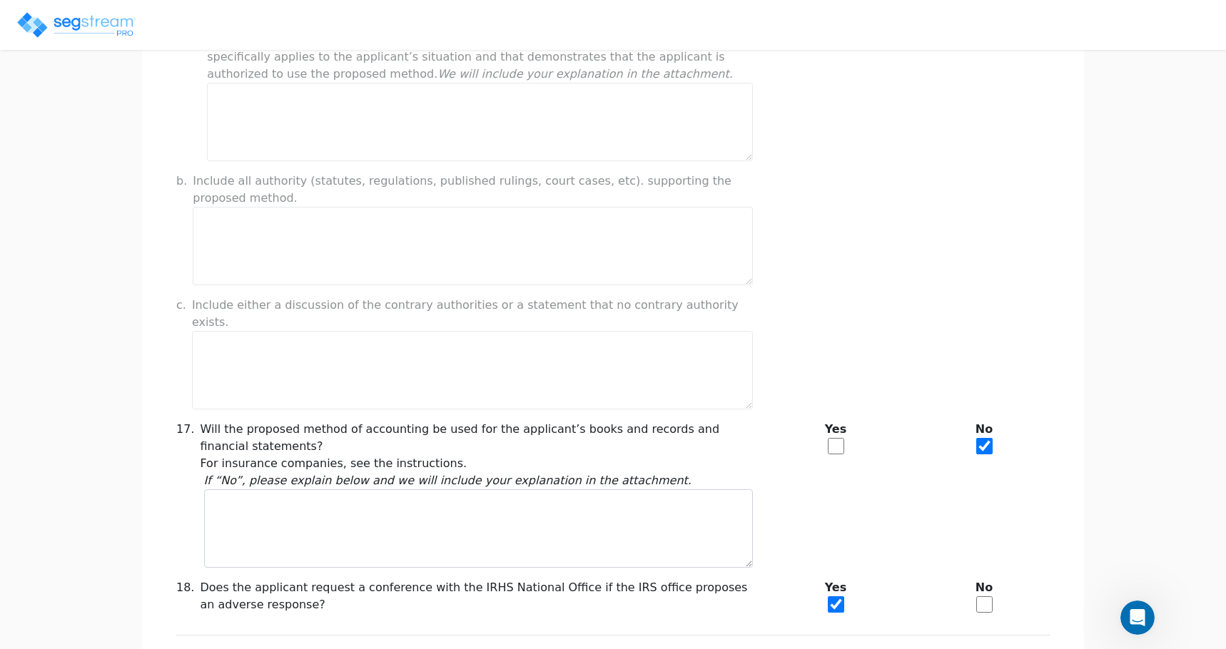
scroll to position [1140, 0]
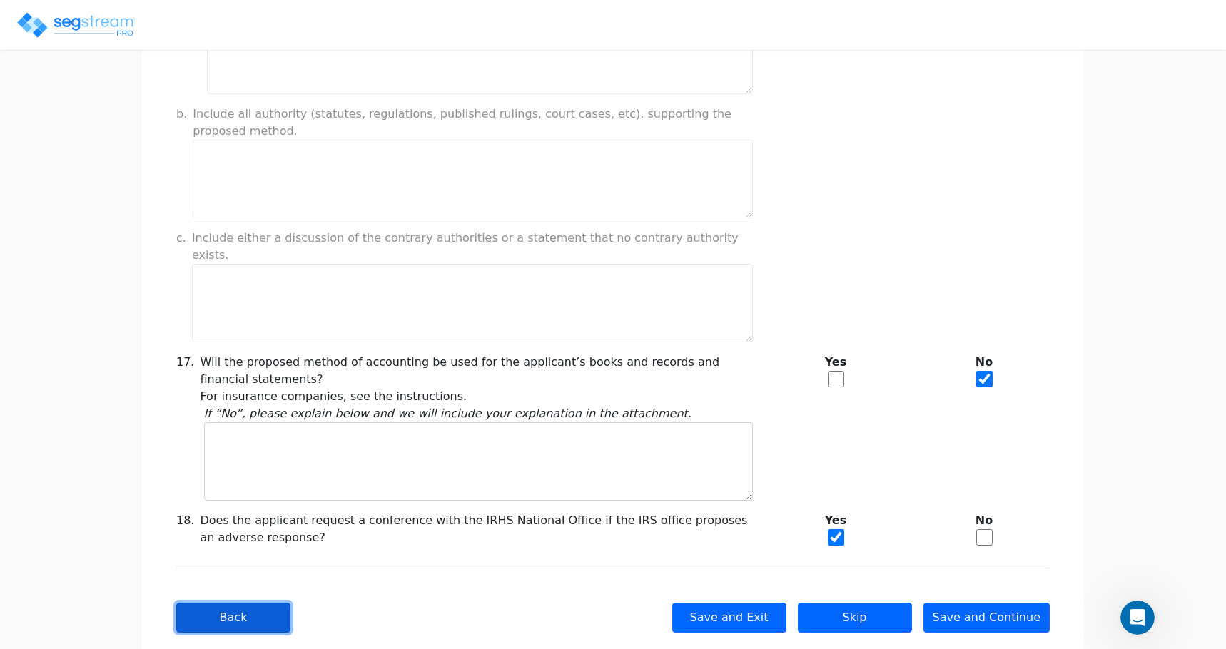
click at [240, 603] on button "Back" at bounding box center [233, 618] width 114 height 30
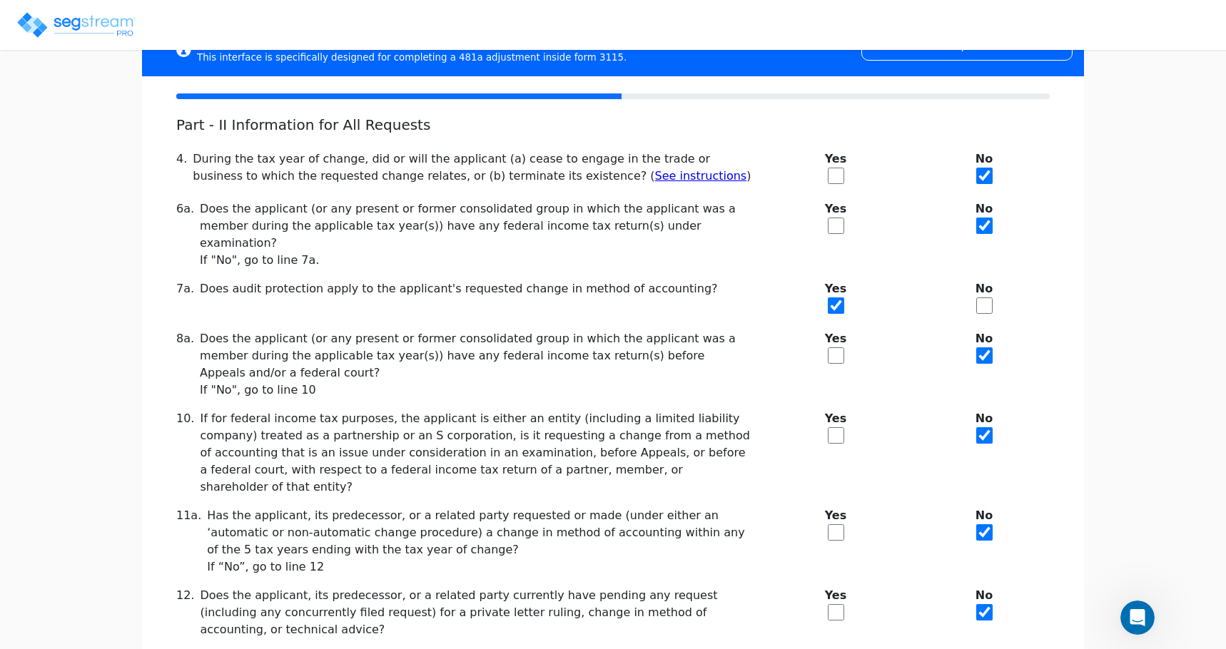
scroll to position [197, 0]
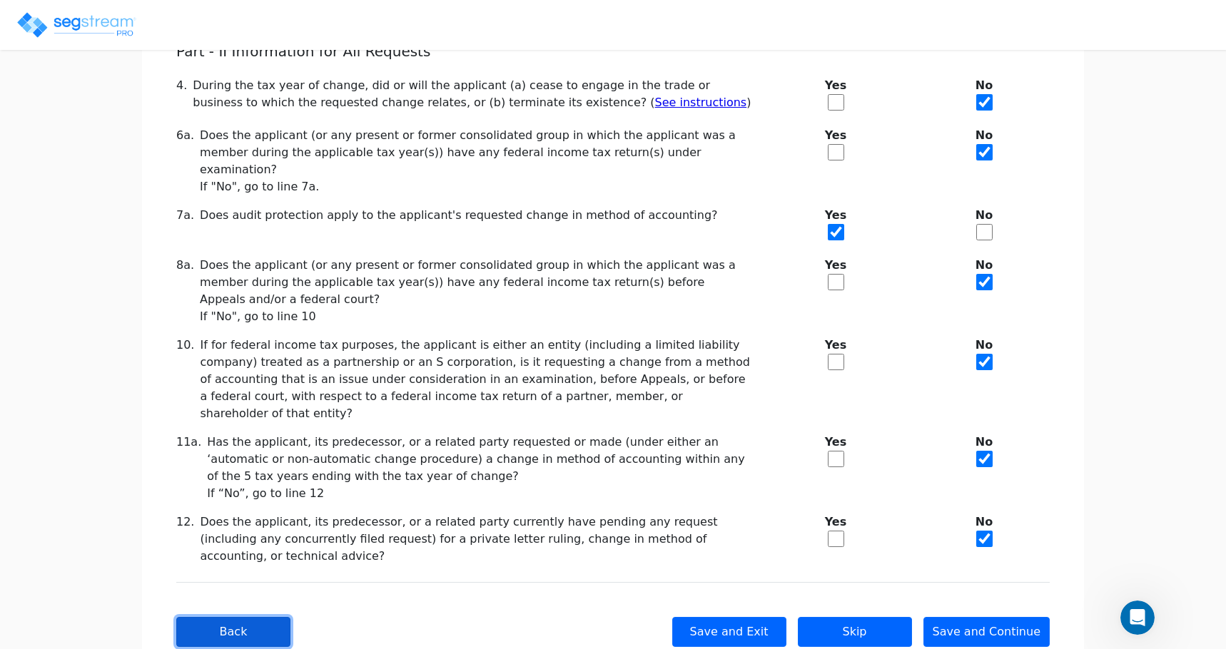
click at [256, 617] on button "Back" at bounding box center [233, 632] width 114 height 30
checkbox input "true"
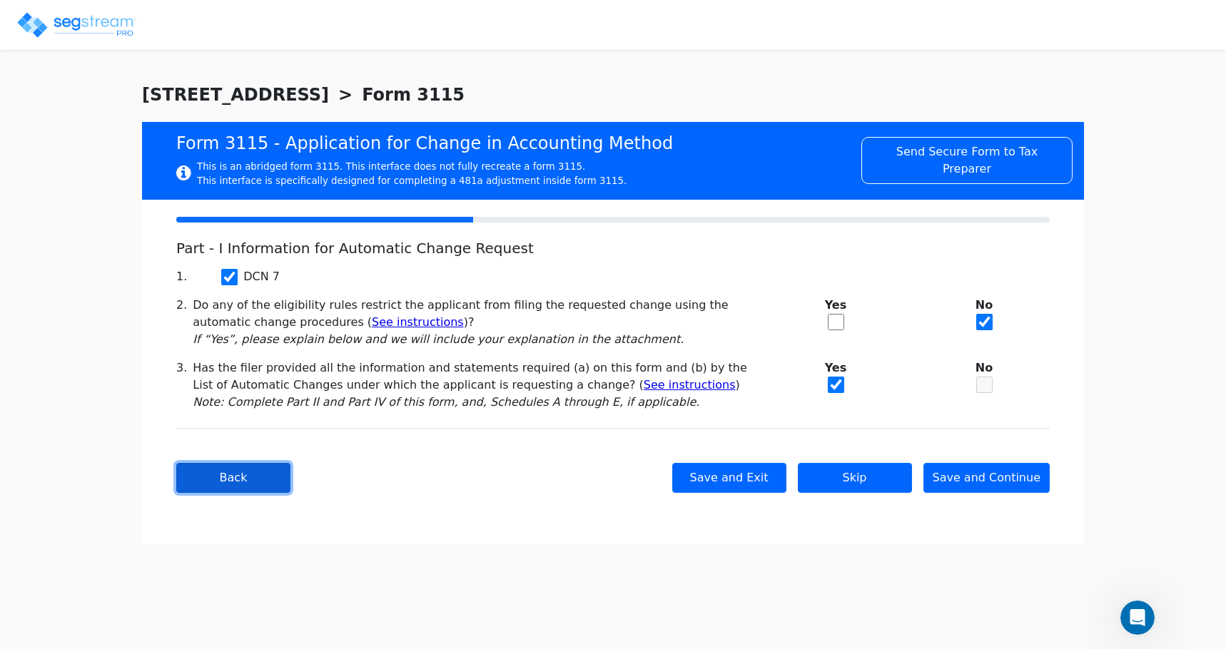
scroll to position [0, 0]
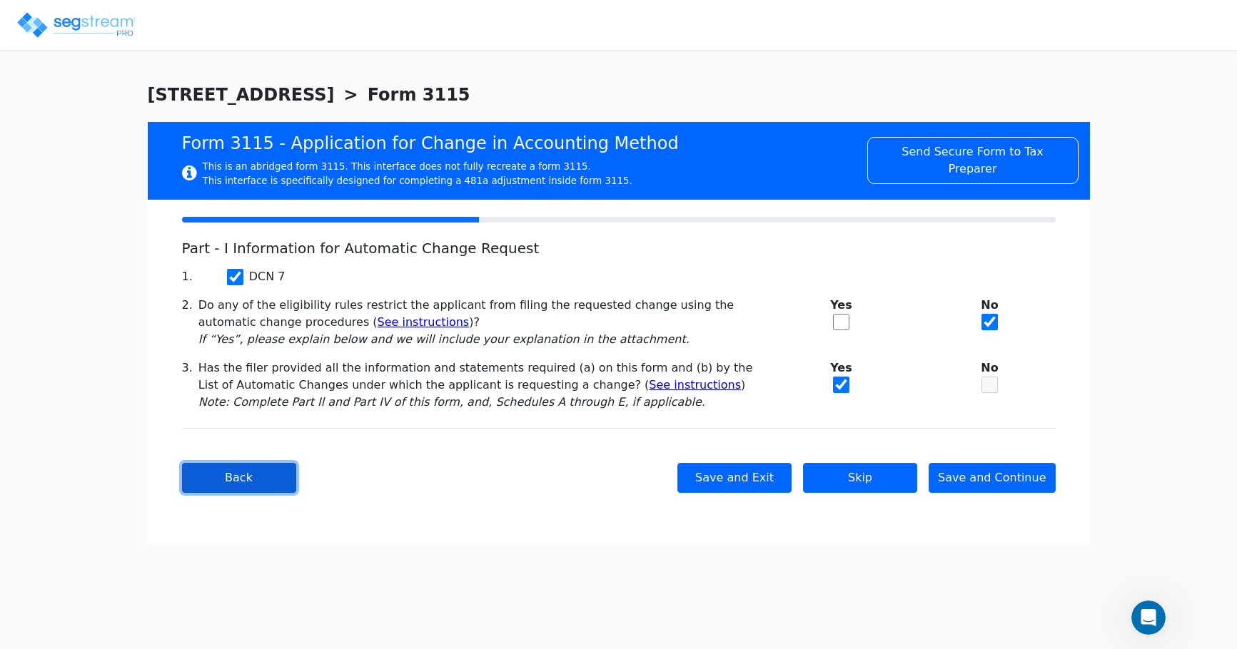
click at [288, 470] on button "Back" at bounding box center [239, 478] width 114 height 30
type input "SAC TOWN VENTURES LLC"
type input "6412 TUPELO DE"
type input "2025-01-01"
type input "2025-12-31"
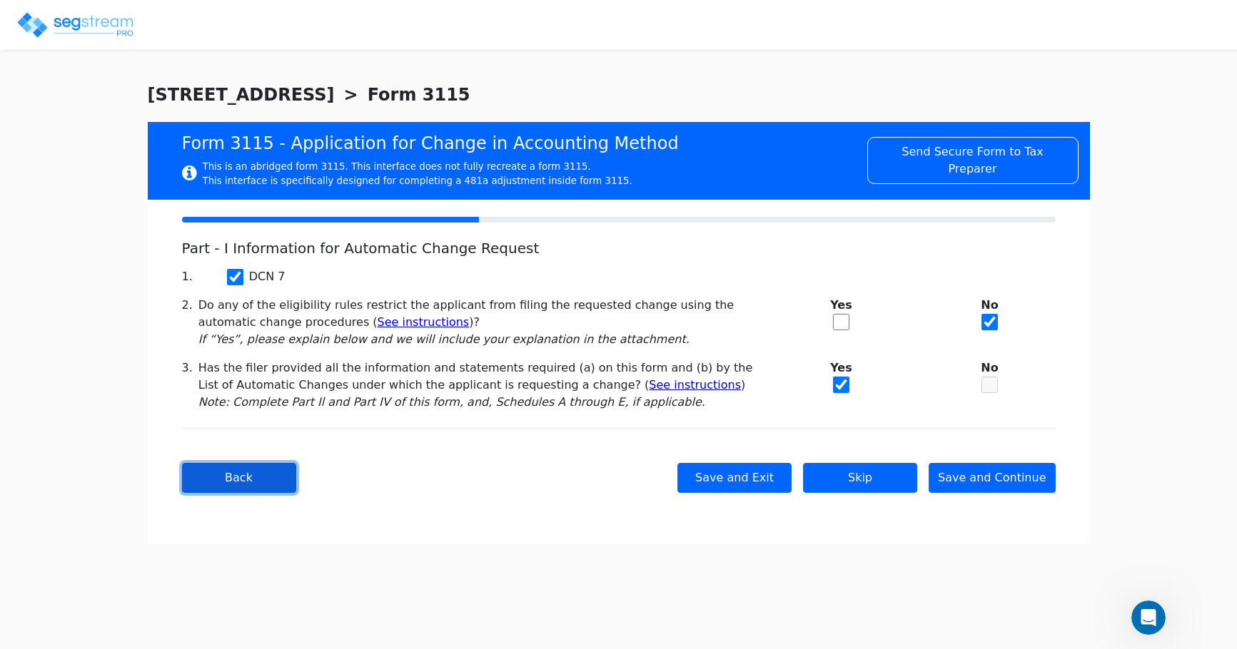
type input "95621"
select select "Commercial"
select select "Individual"
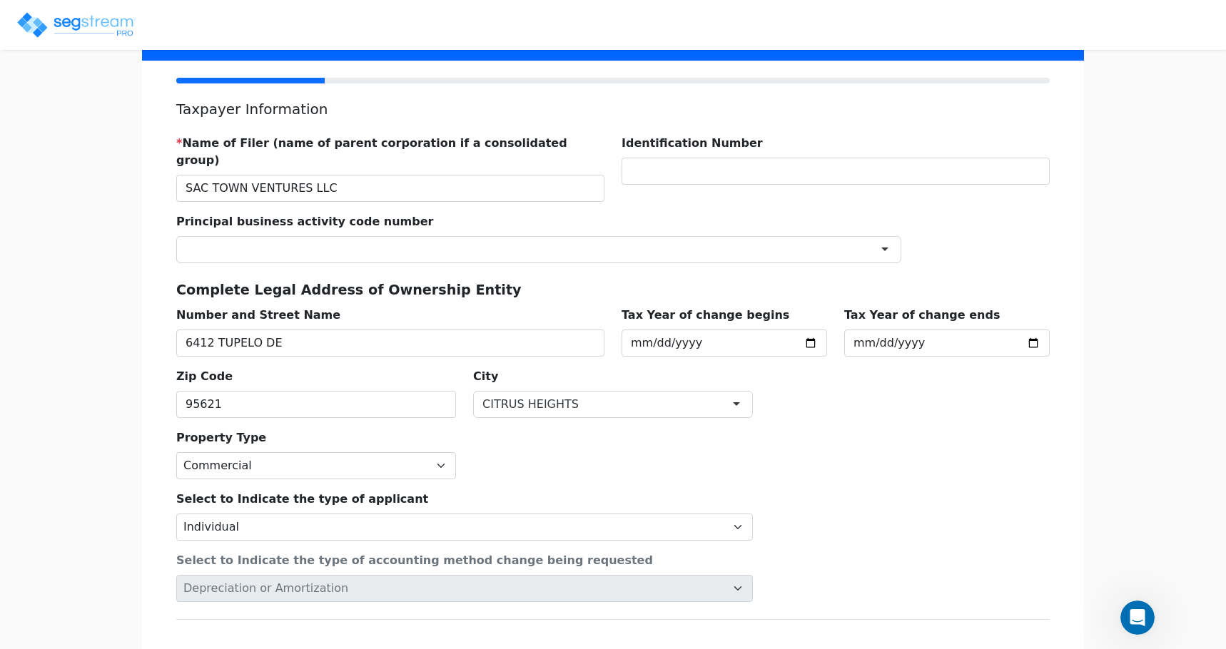
scroll to position [208, 0]
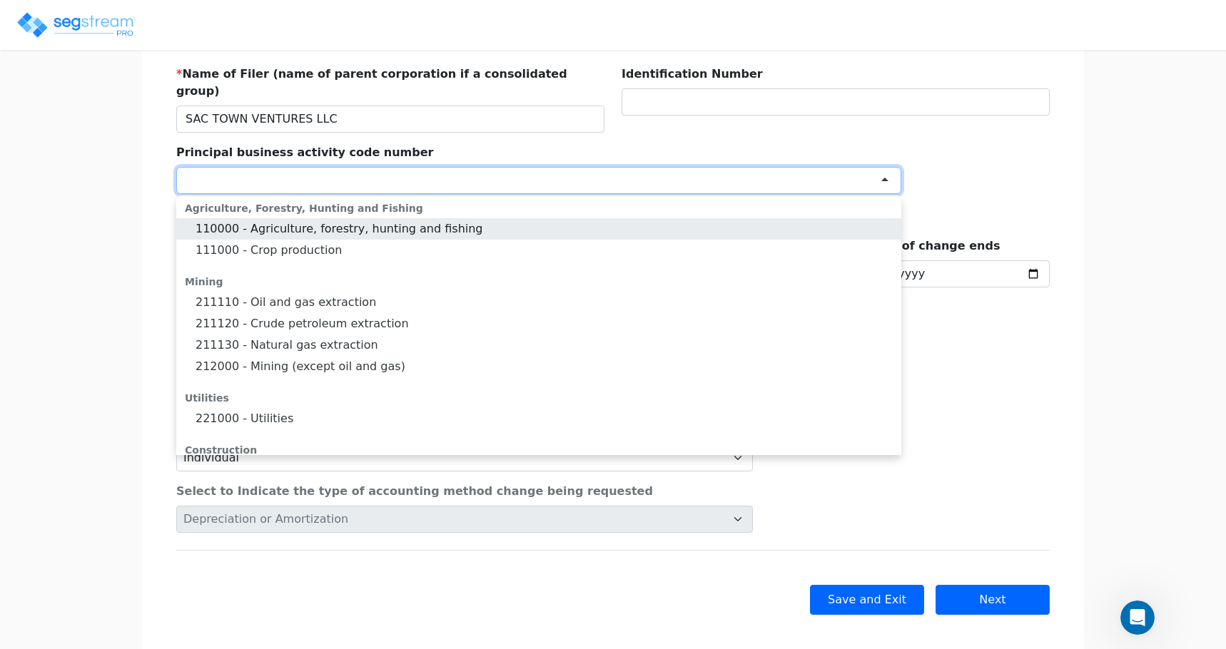
click at [385, 167] on div at bounding box center [538, 180] width 725 height 27
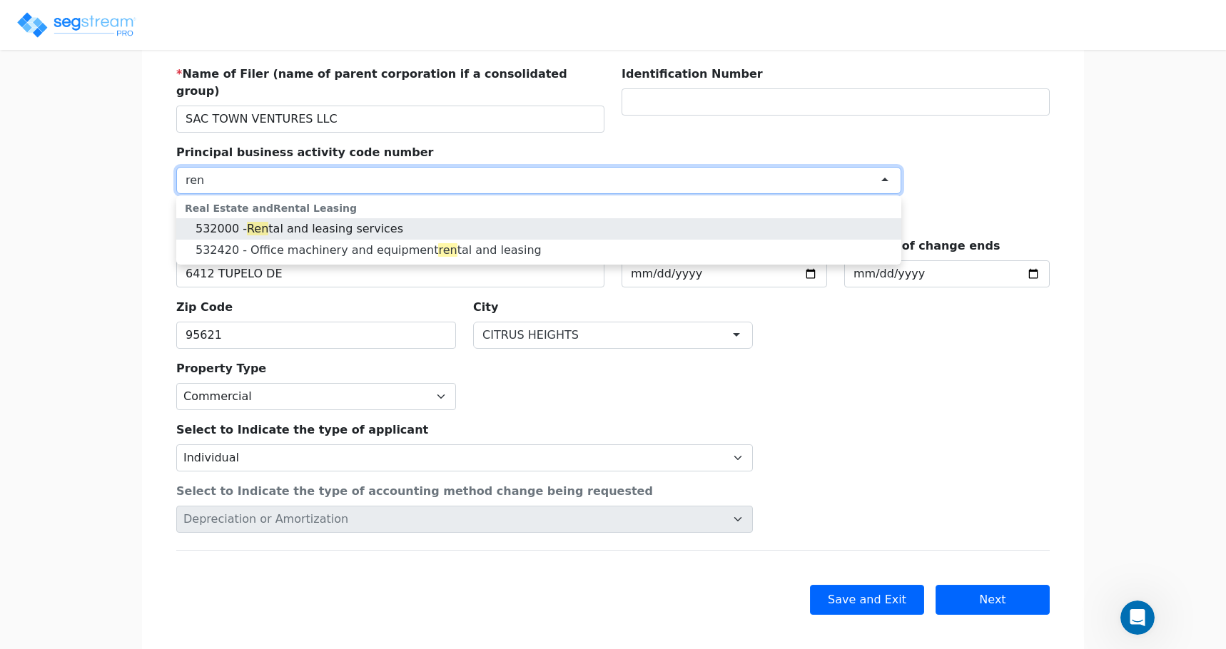
scroll to position [0, 0]
type input "rental"
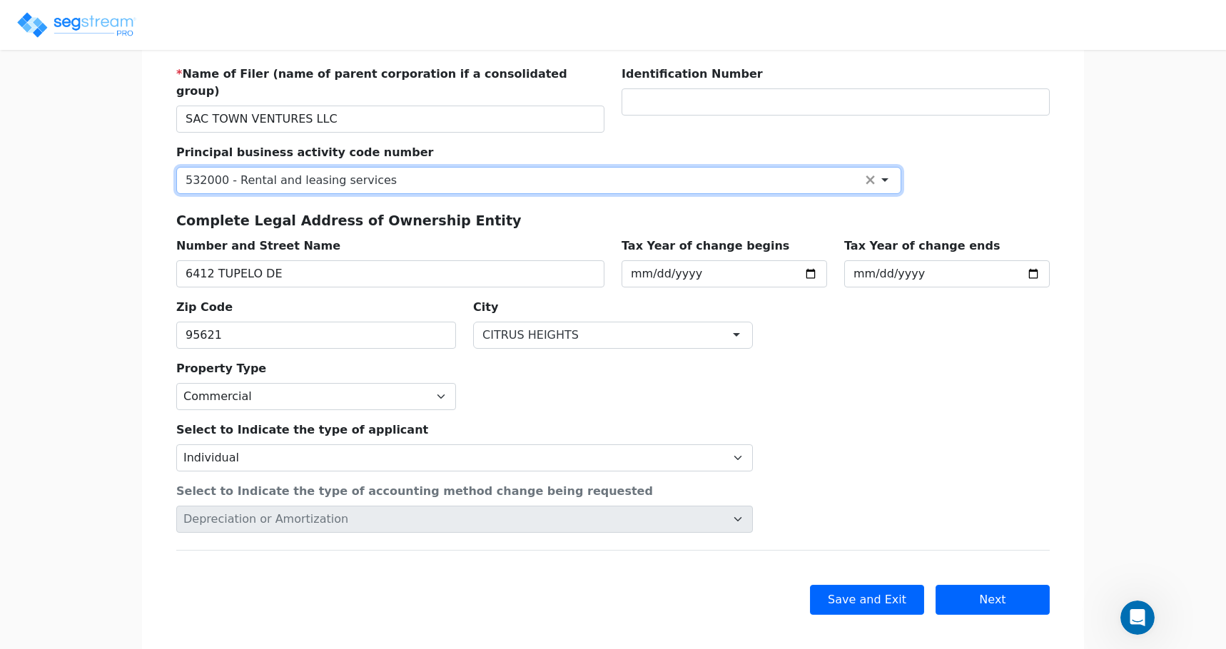
click at [432, 169] on div "532000 - Rental and leasing services" at bounding box center [538, 180] width 725 height 27
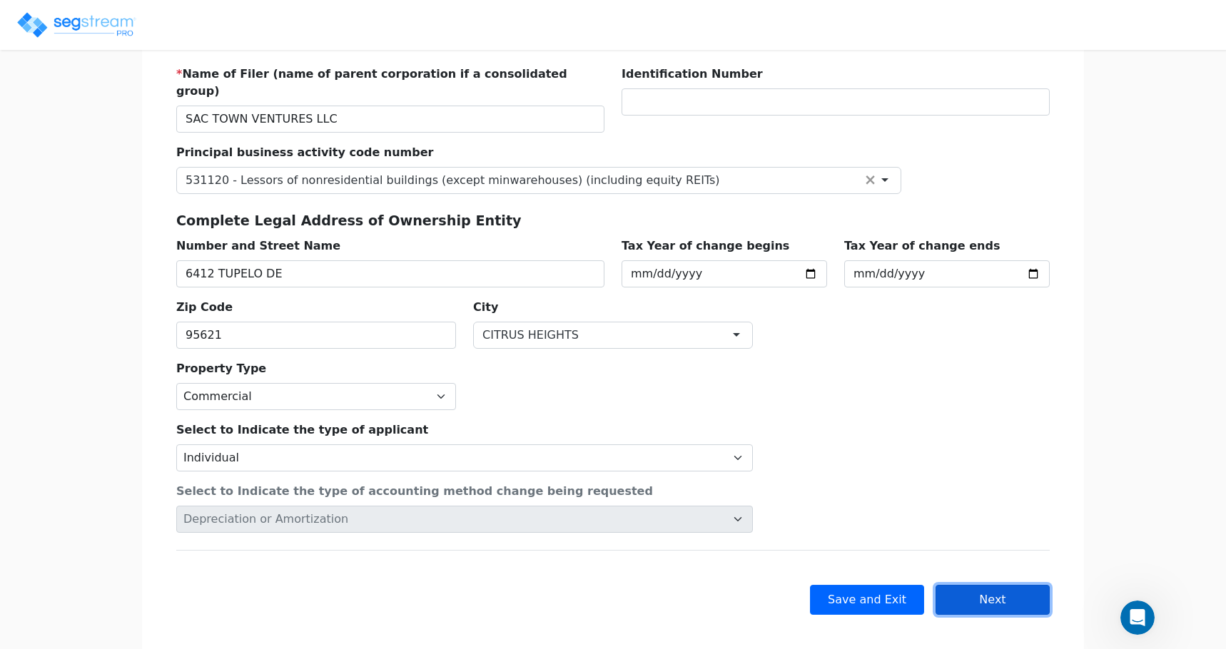
click at [970, 585] on button "Next" at bounding box center [992, 600] width 114 height 30
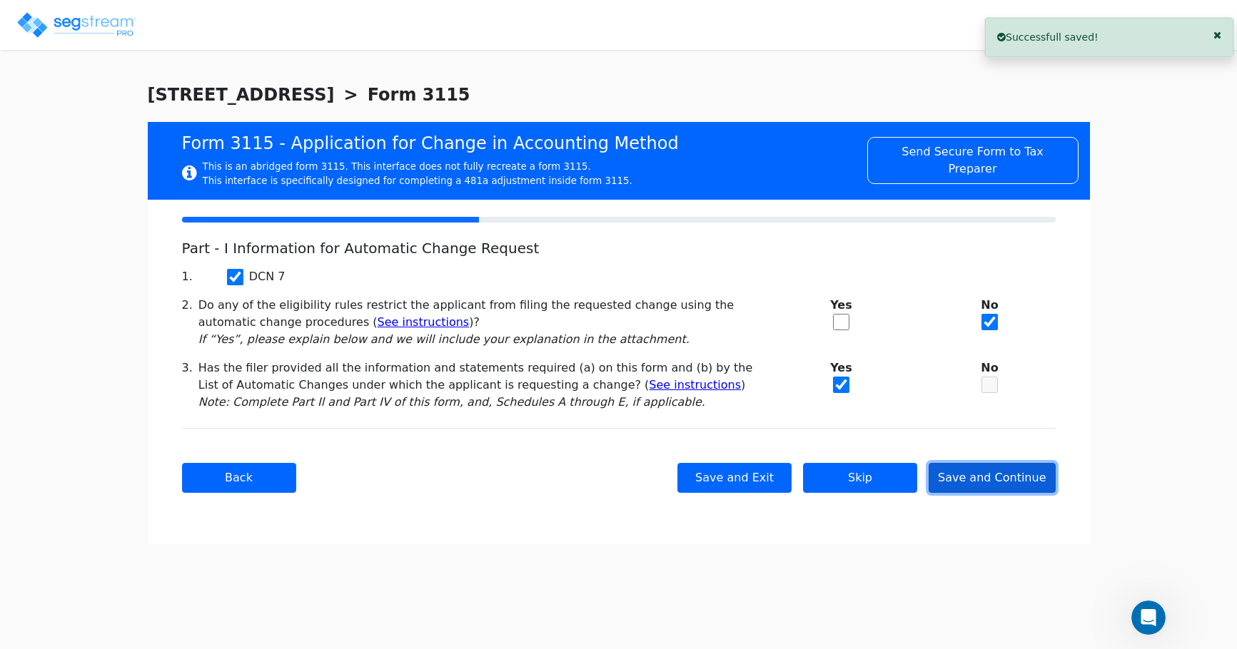
click at [971, 483] on button "Save and Continue" at bounding box center [991, 478] width 127 height 30
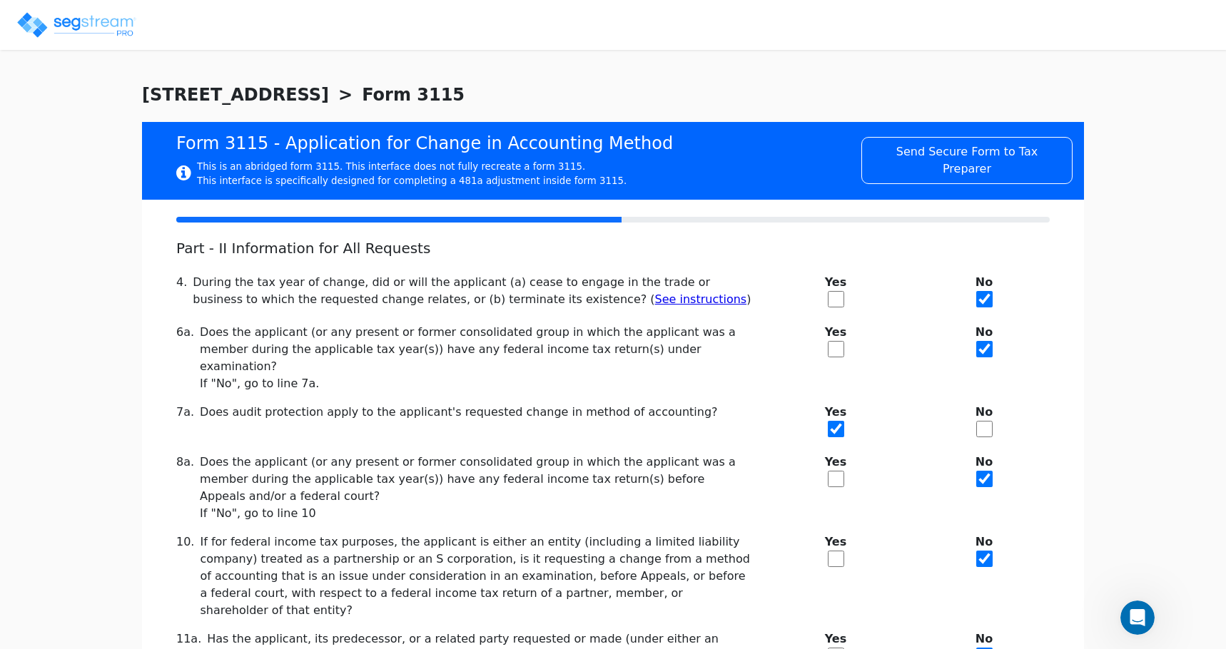
click at [838, 421] on input "checkbox" at bounding box center [836, 429] width 16 height 16
checkbox input "false"
click at [988, 344] on input "checkbox" at bounding box center [984, 349] width 16 height 16
click at [986, 345] on input "checkbox" at bounding box center [984, 349] width 16 height 16
checkbox input "true"
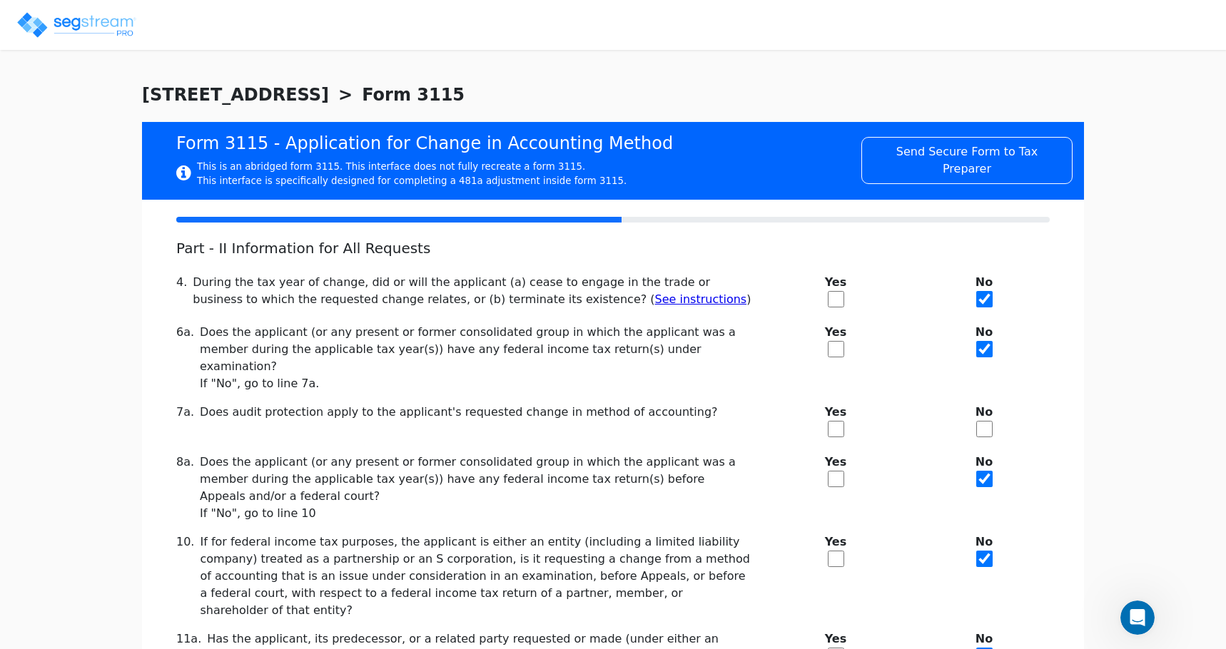
click at [843, 421] on input "checkbox" at bounding box center [836, 429] width 16 height 16
checkbox input "true"
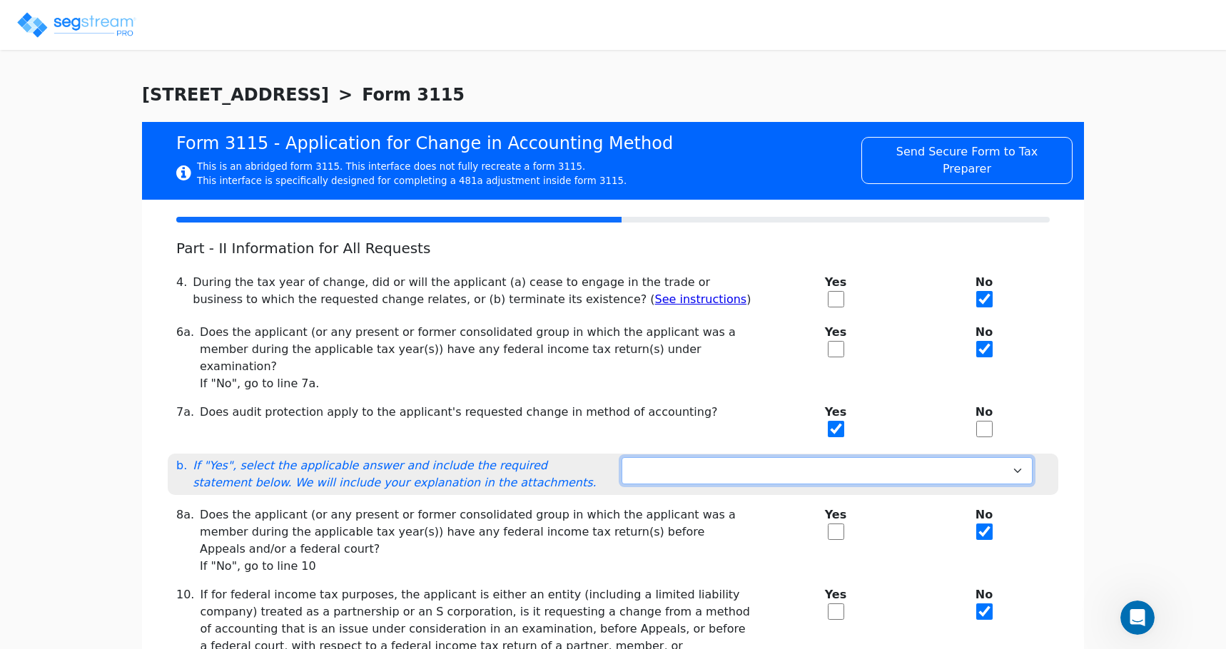
click at [995, 457] on select "Not under exam Method not before director Audit protection at end of exam 3-mon…" at bounding box center [826, 470] width 411 height 27
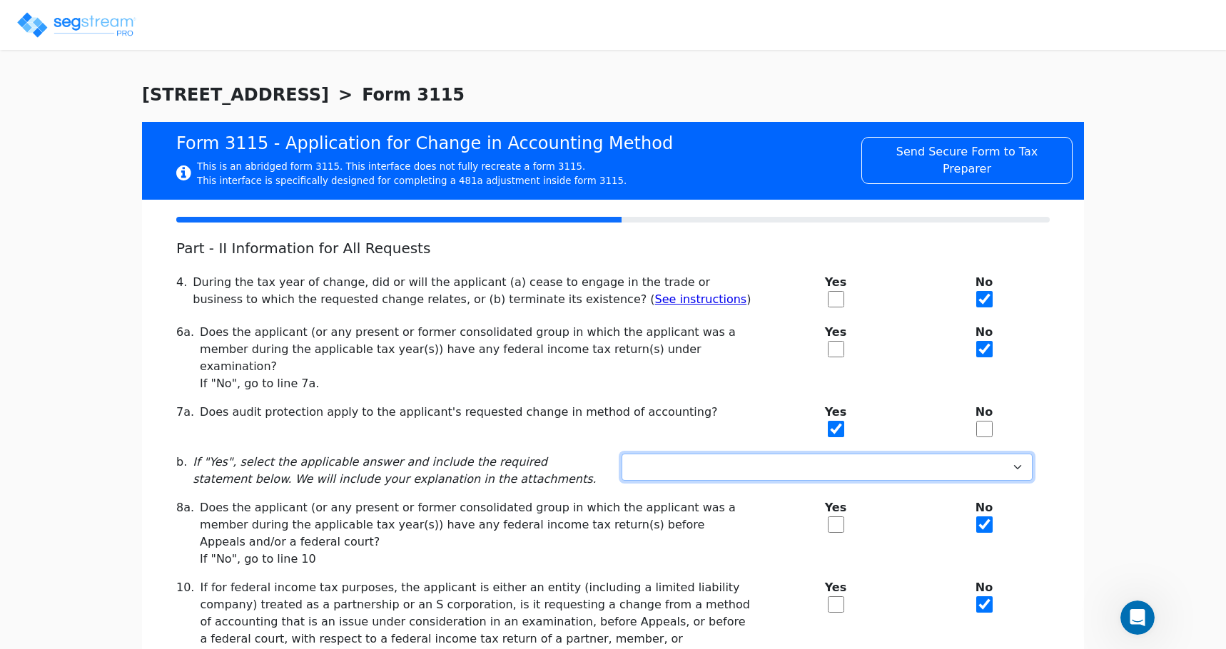
select select "Not under exam"
click at [621, 454] on select "Not under exam Method not before director Audit protection at end of exam 3-mon…" at bounding box center [826, 467] width 411 height 27
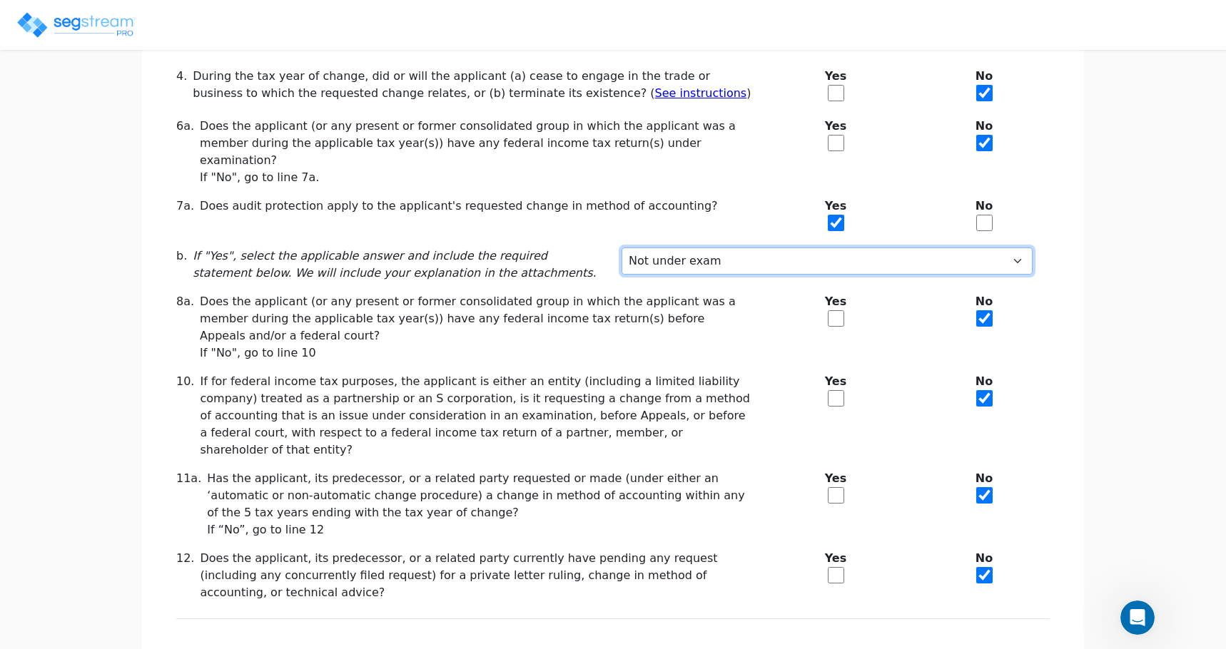
scroll to position [243, 0]
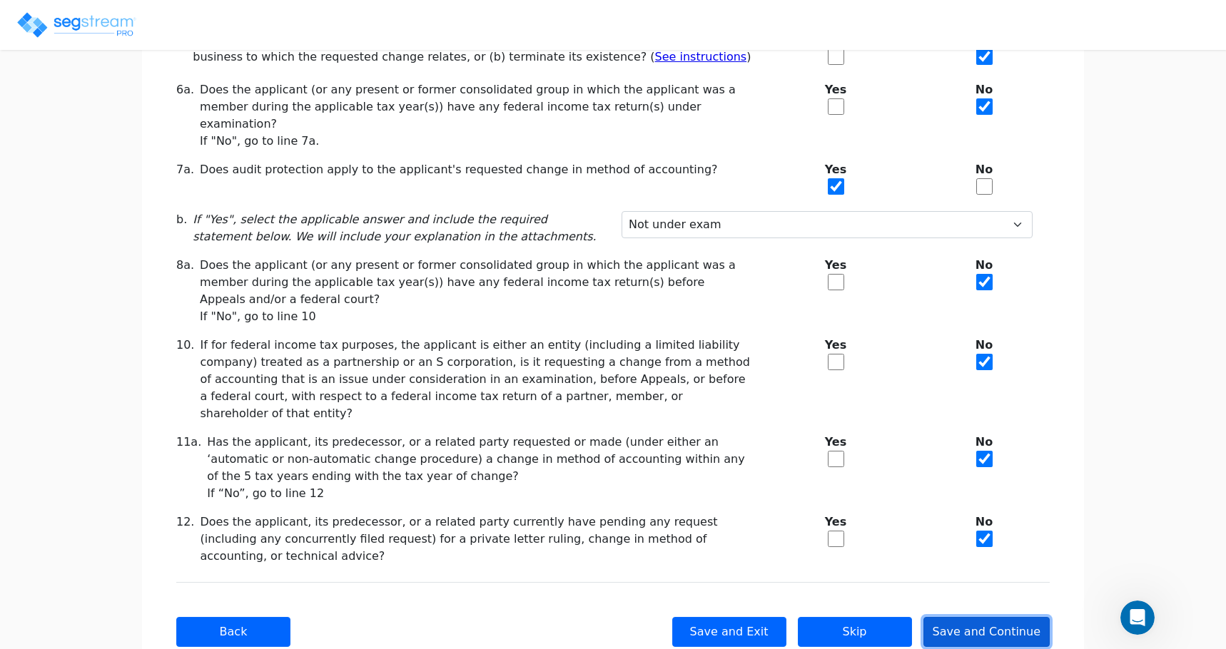
click at [1002, 617] on button "Save and Continue" at bounding box center [986, 632] width 127 height 30
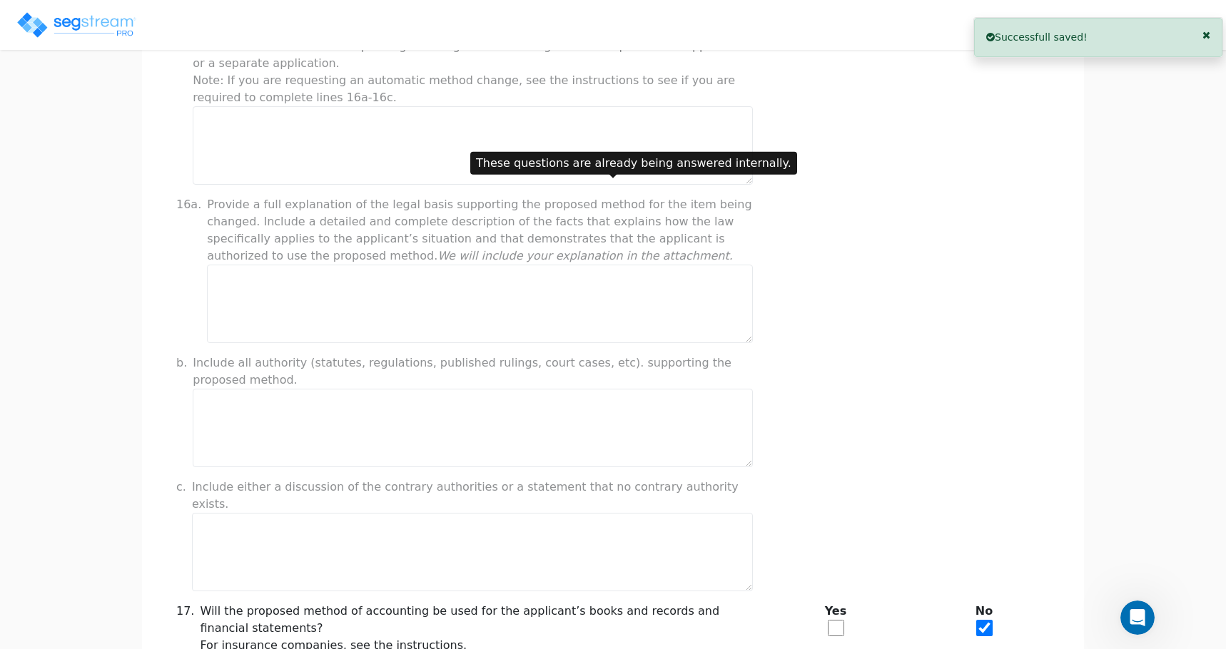
scroll to position [1140, 0]
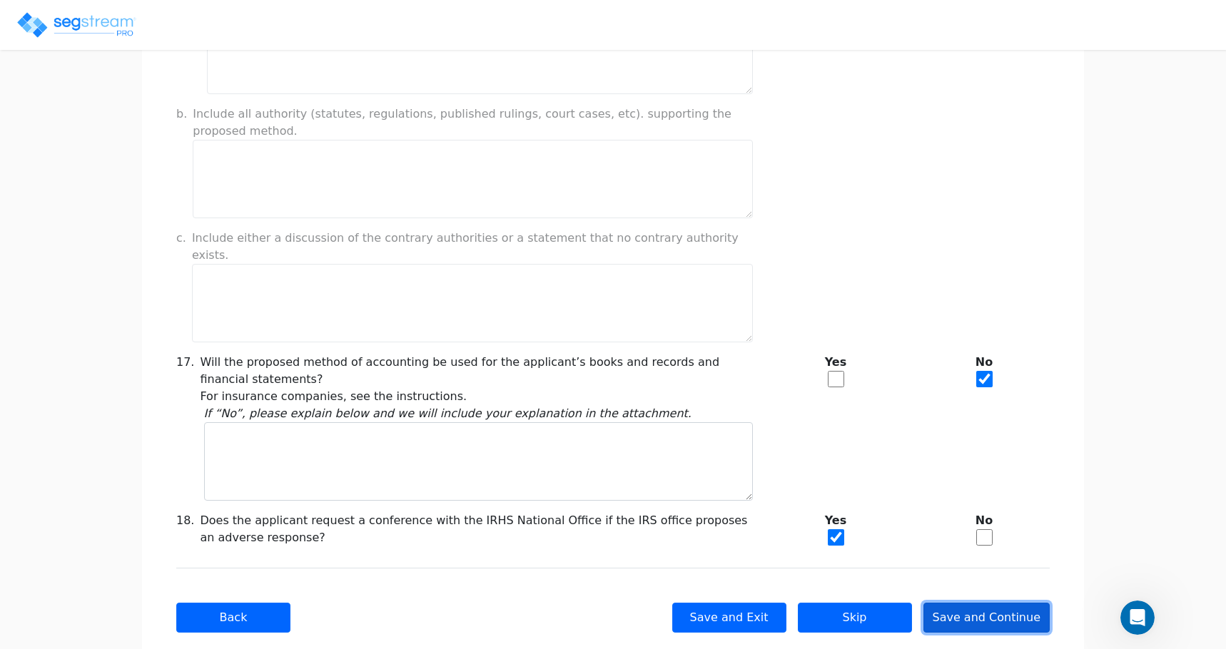
click at [984, 603] on button "Save and Continue" at bounding box center [986, 618] width 127 height 30
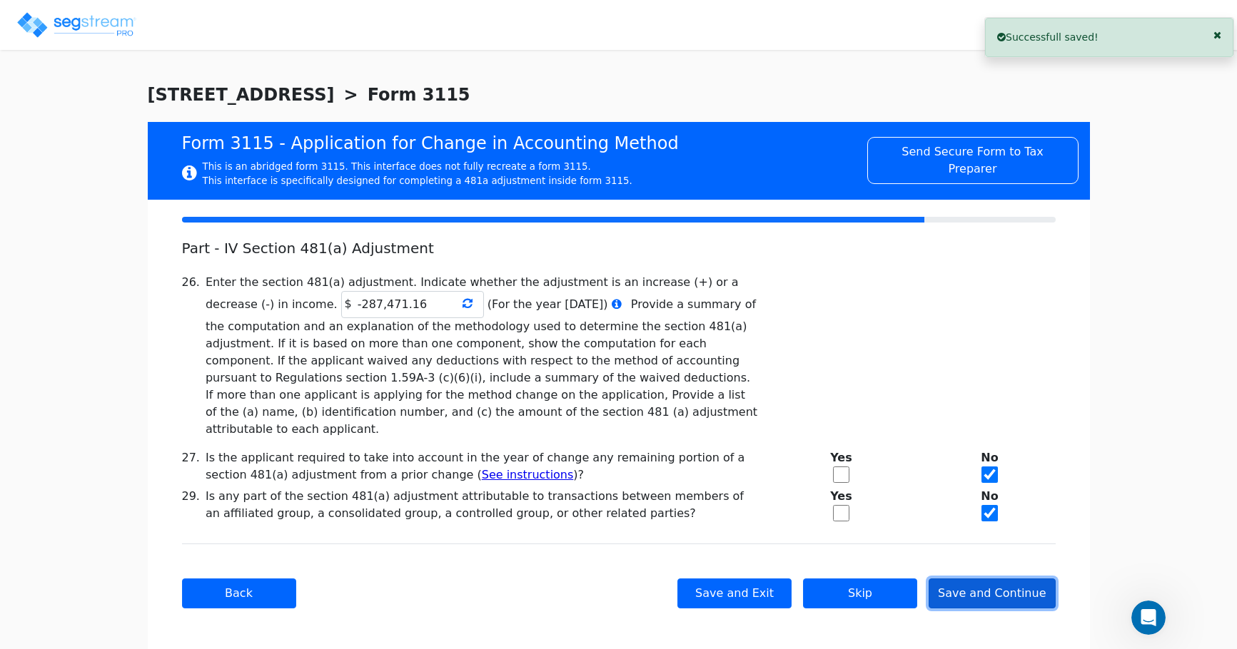
click at [995, 579] on button "Save and Continue" at bounding box center [991, 594] width 127 height 30
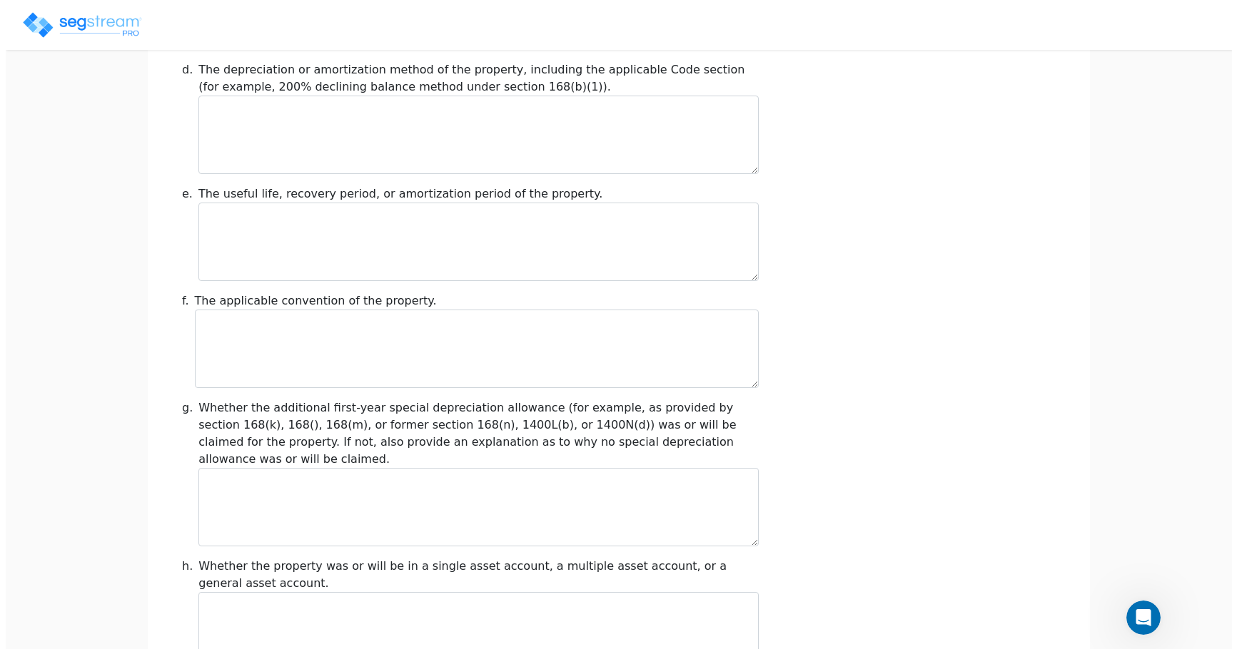
scroll to position [1603, 0]
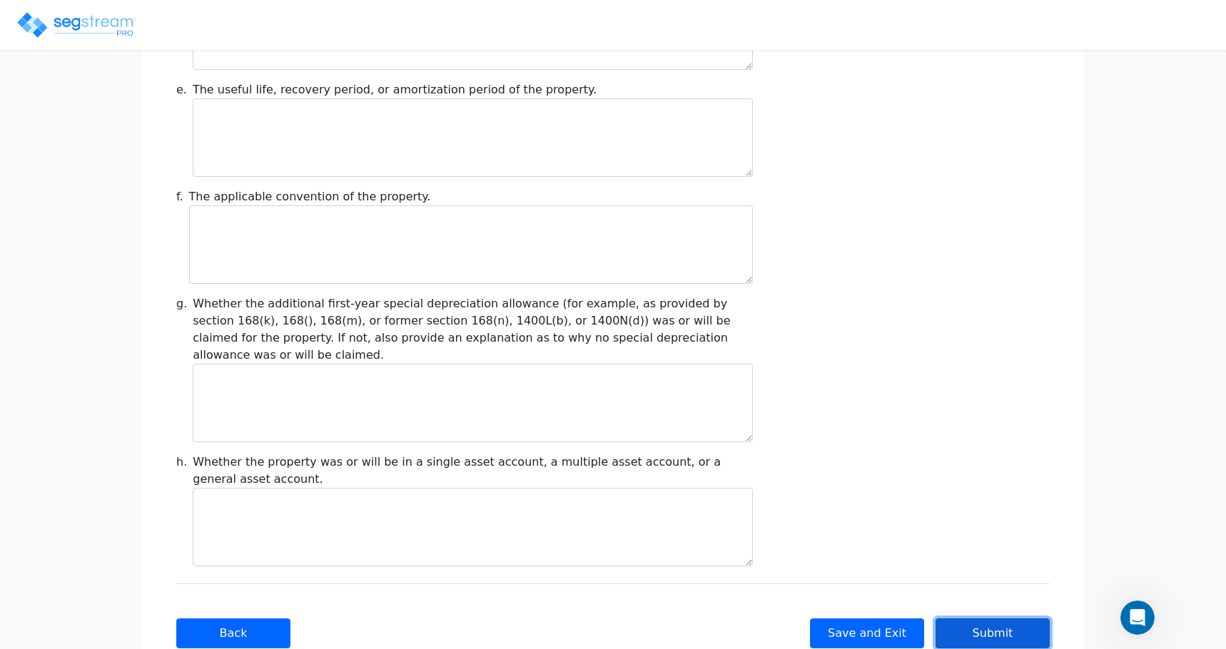
click at [997, 619] on button "Submit" at bounding box center [992, 634] width 114 height 30
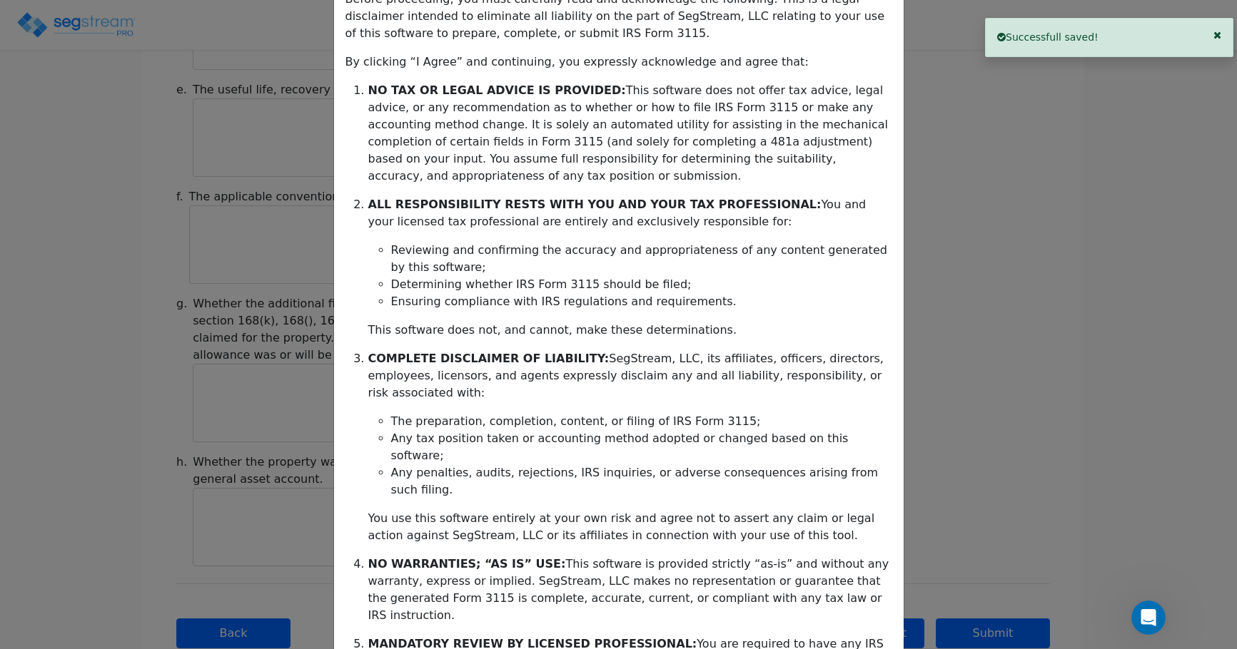
scroll to position [232, 0]
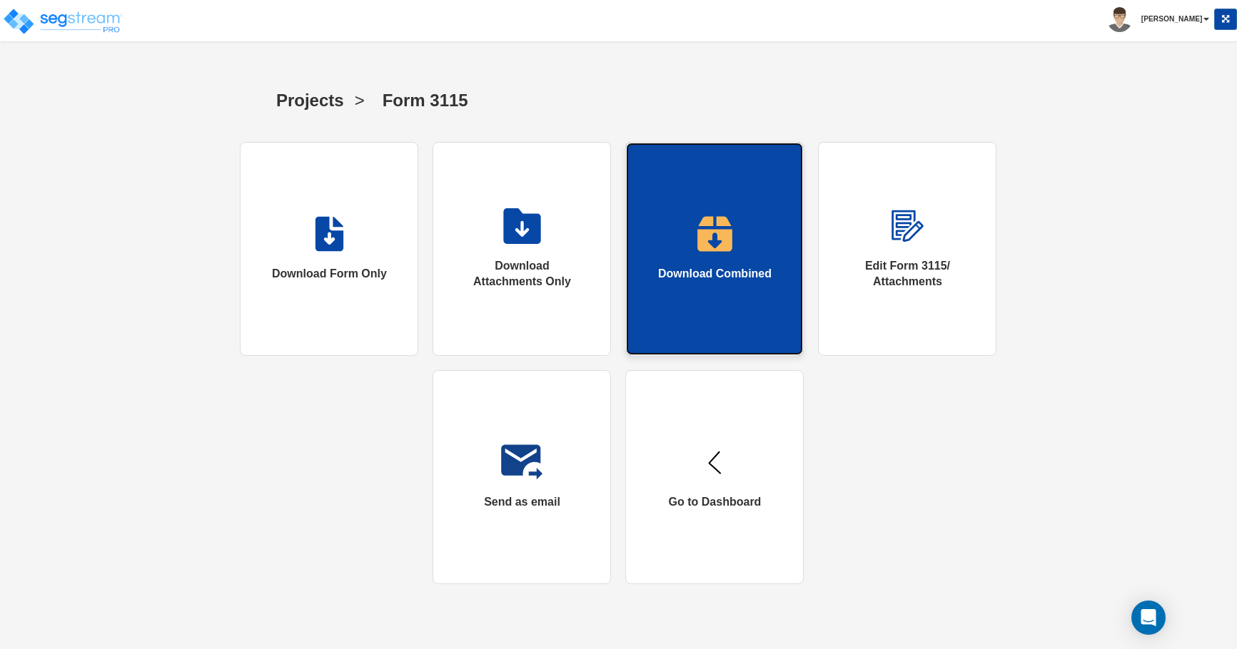
click at [706, 240] on img at bounding box center [714, 234] width 36 height 36
